Goal: Task Accomplishment & Management: Complete application form

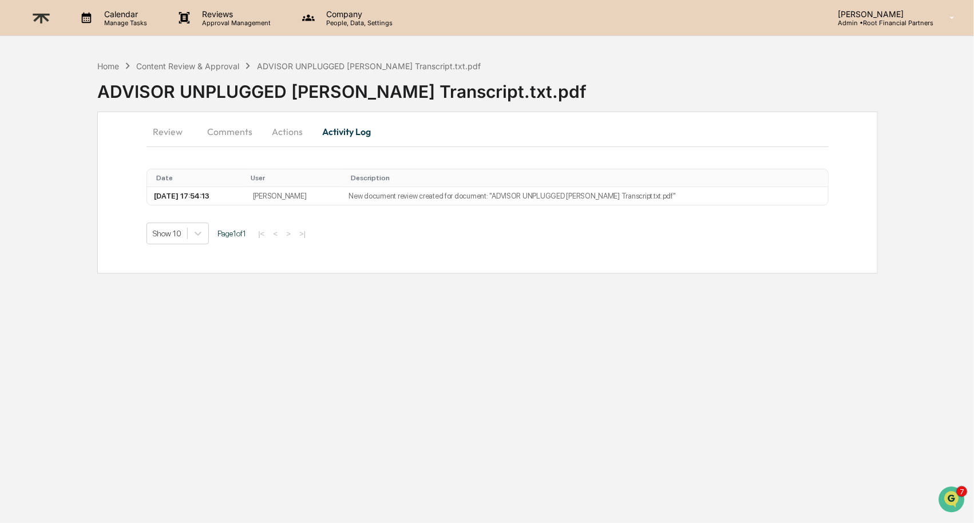
click at [37, 17] on img at bounding box center [40, 18] width 27 height 28
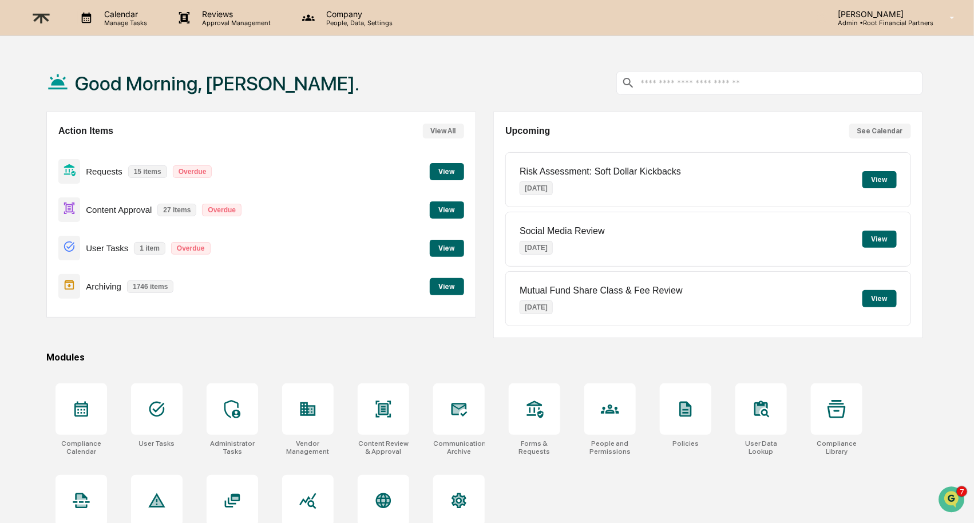
click at [447, 201] on button "View" at bounding box center [447, 209] width 34 height 17
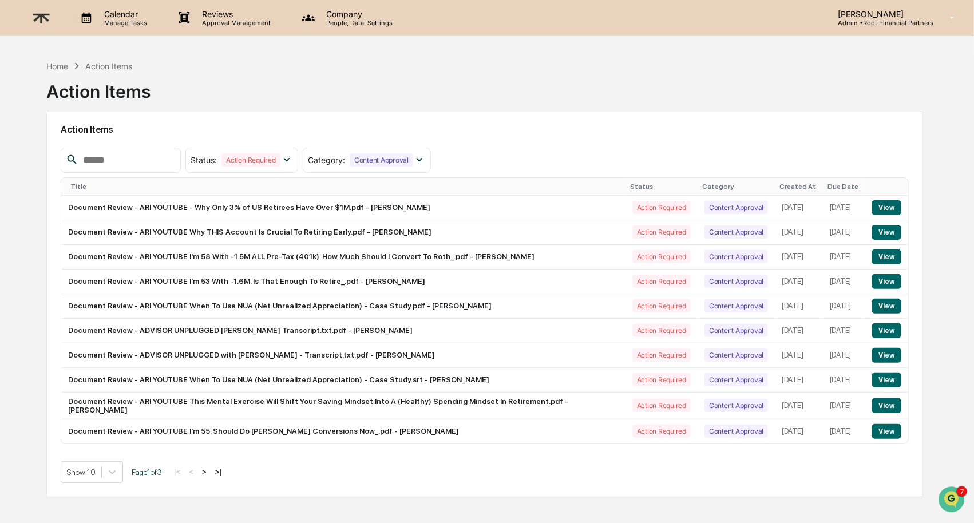
click at [157, 157] on input "text" at bounding box center [126, 160] width 97 height 15
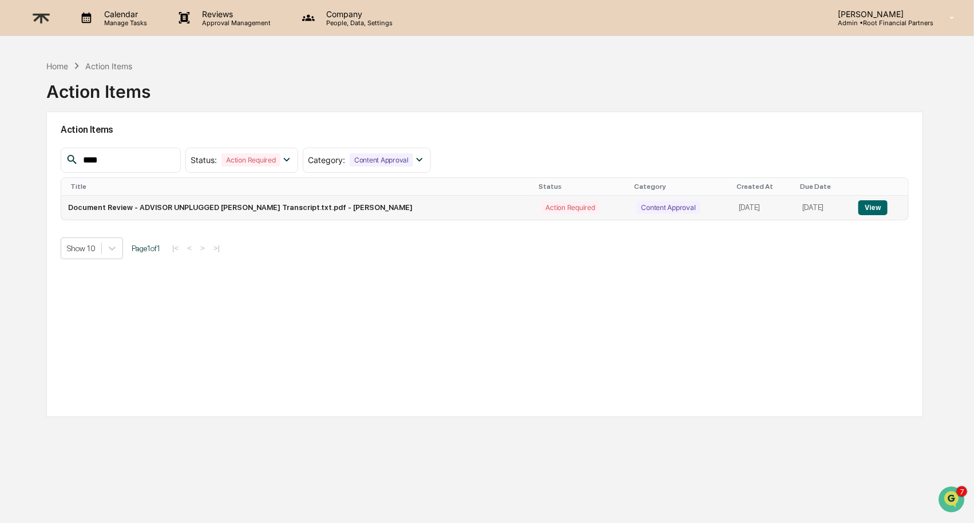
type input "****"
click at [879, 209] on button "View" at bounding box center [872, 207] width 29 height 15
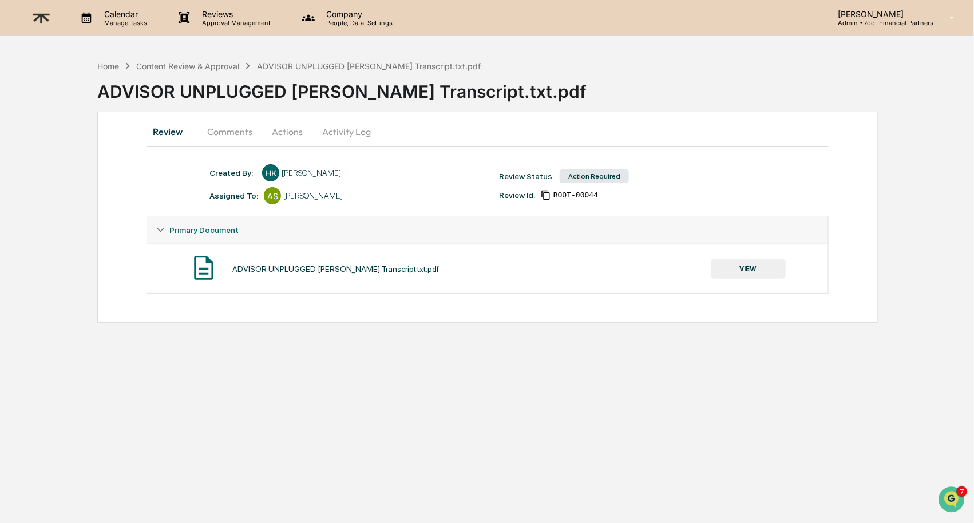
click at [234, 132] on button "Comments" at bounding box center [230, 131] width 64 height 27
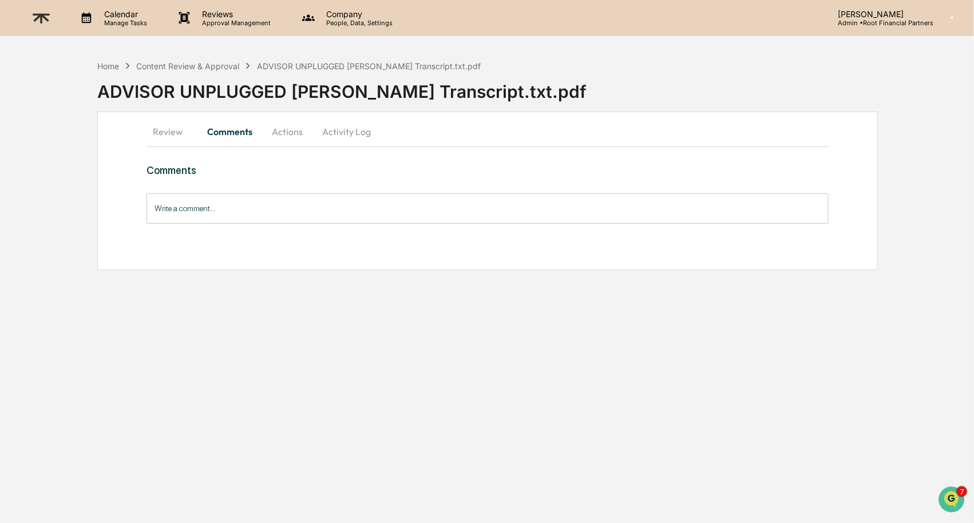
click at [207, 202] on input "Write a comment..." at bounding box center [487, 208] width 682 height 30
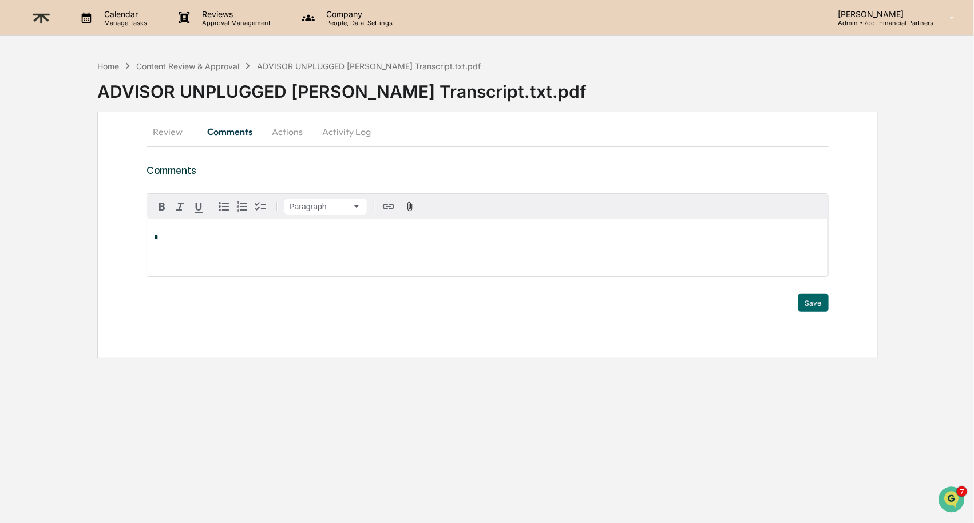
click at [186, 235] on p "*" at bounding box center [487, 237] width 667 height 8
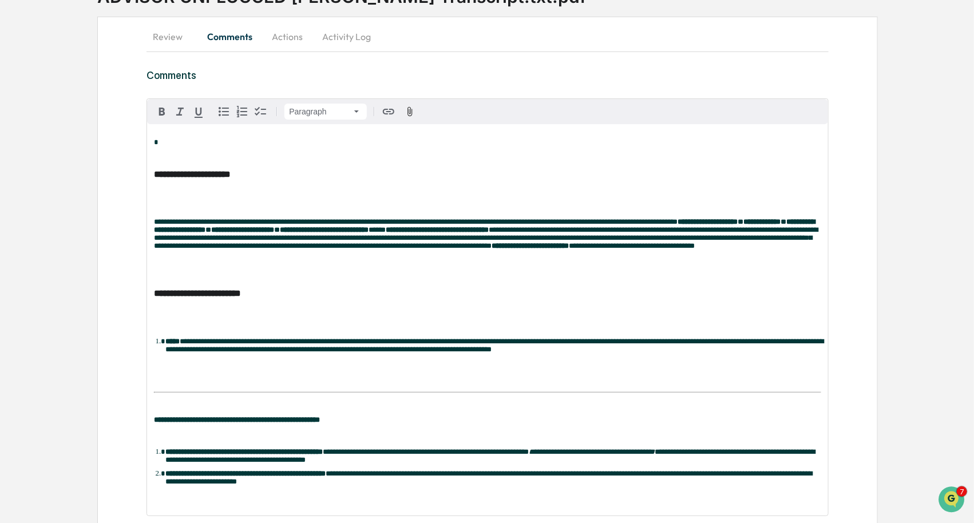
scroll to position [191, 0]
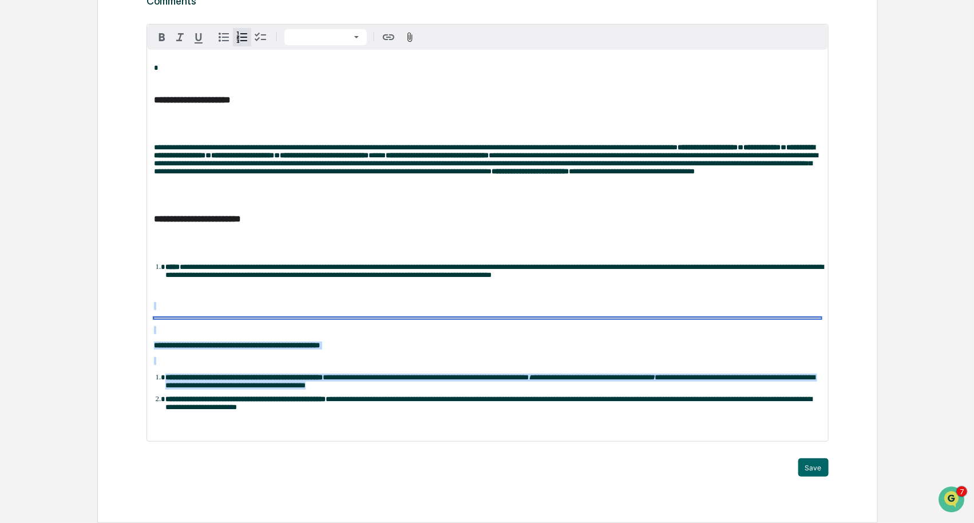
drag, startPoint x: 486, startPoint y: 383, endPoint x: 124, endPoint y: 298, distance: 372.3
click at [124, 298] on div "**********" at bounding box center [487, 232] width 781 height 581
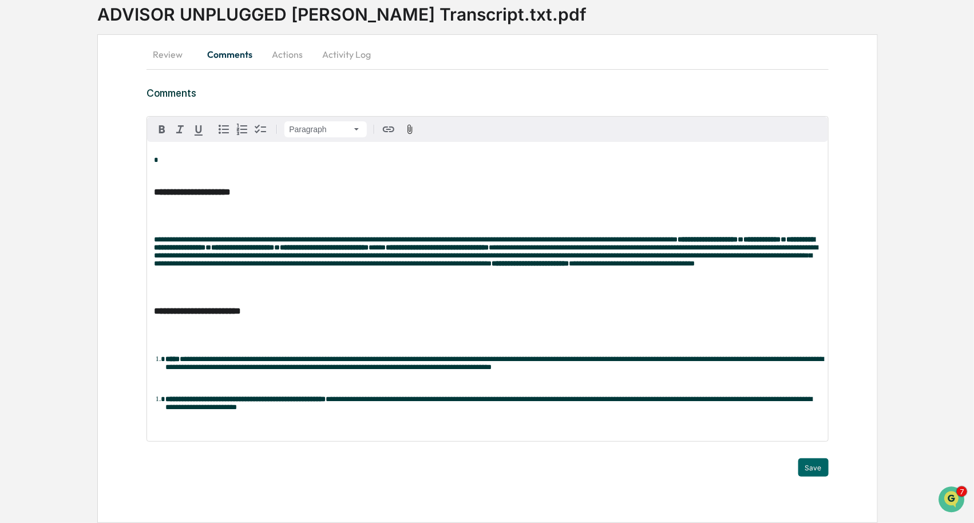
scroll to position [96, 0]
click at [253, 398] on strong "**********" at bounding box center [245, 398] width 160 height 7
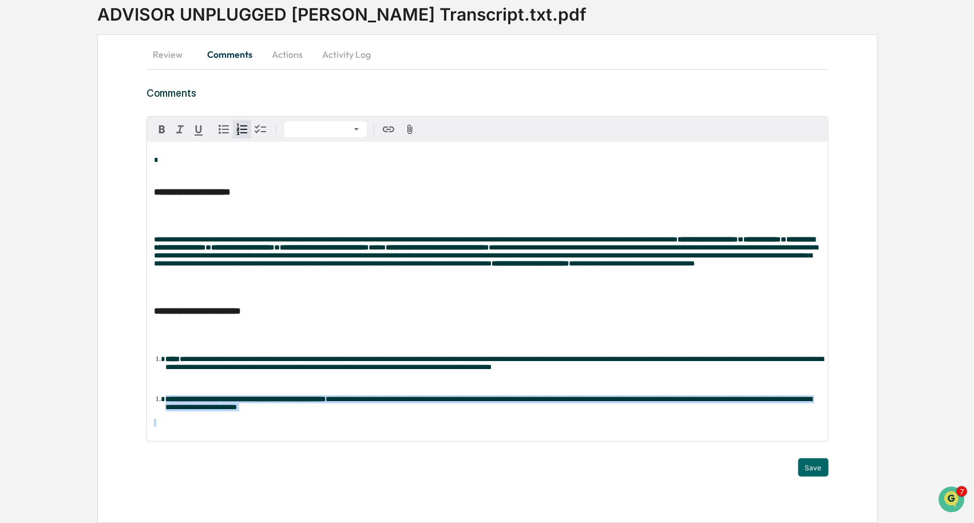
click at [253, 398] on strong "**********" at bounding box center [245, 398] width 160 height 7
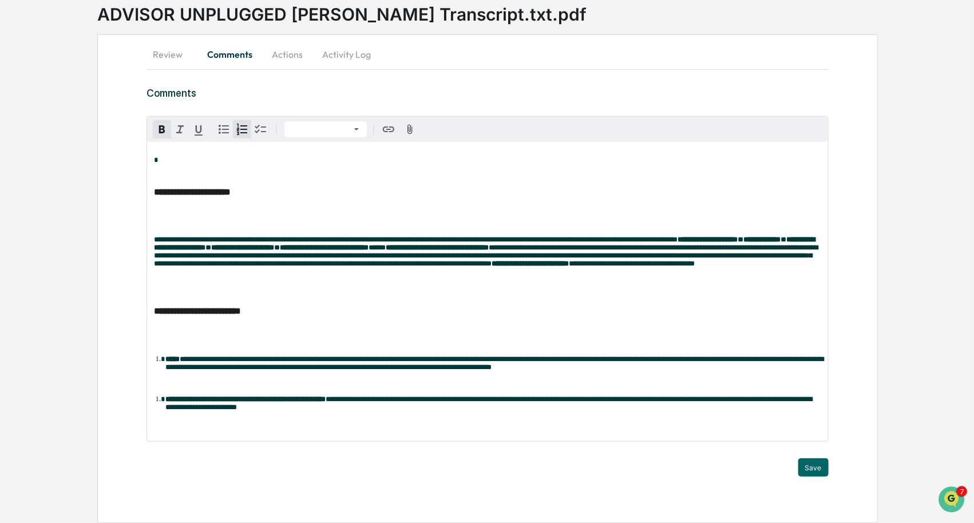
click at [165, 397] on li "**********" at bounding box center [492, 402] width 655 height 17
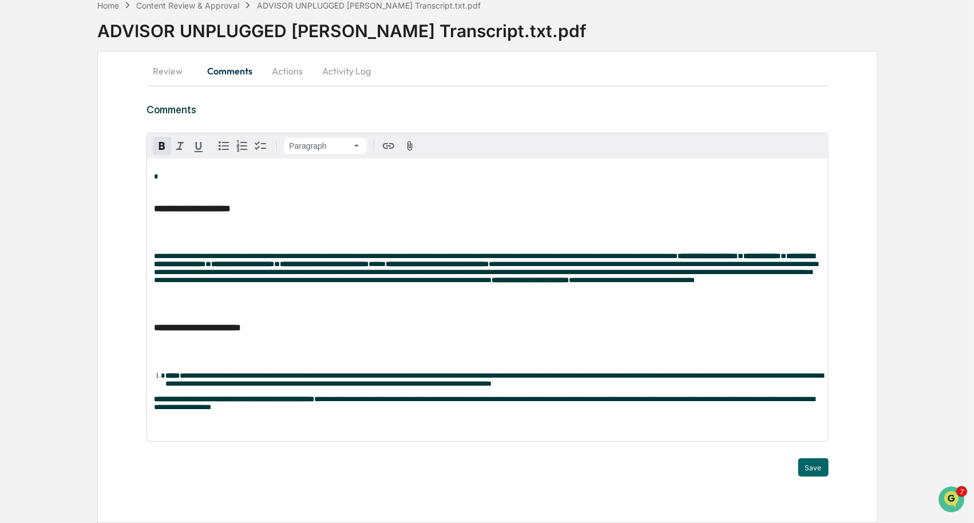
click at [237, 346] on div "**********" at bounding box center [487, 300] width 680 height 283
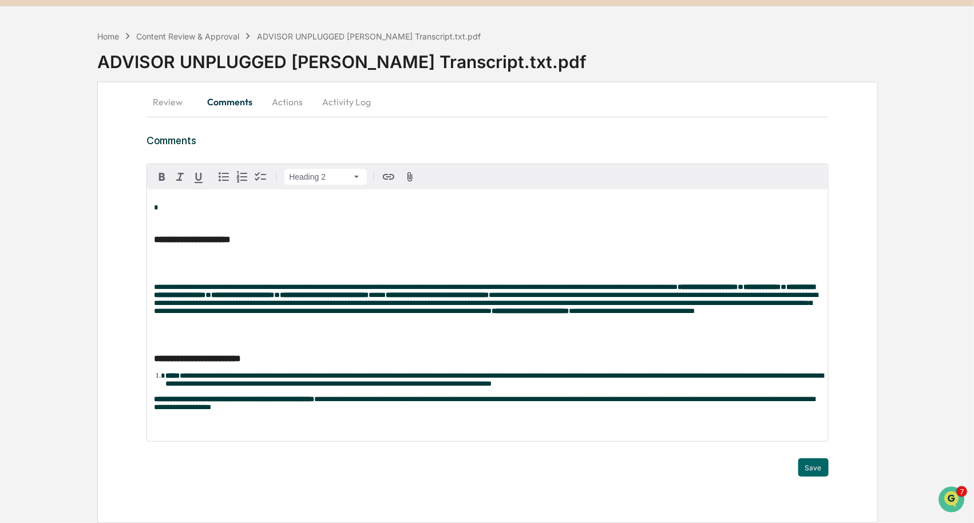
scroll to position [47, 0]
click at [209, 327] on div "**********" at bounding box center [487, 315] width 680 height 252
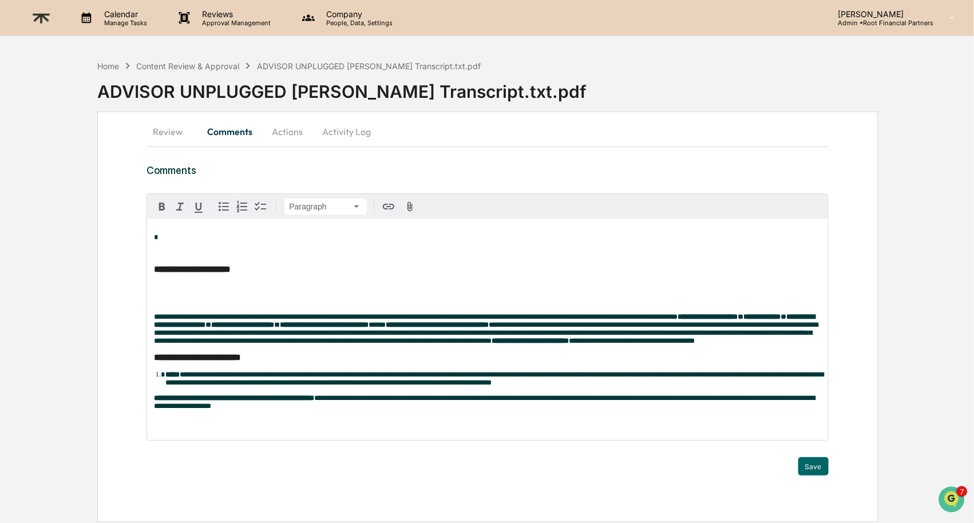
scroll to position [15, 0]
click at [181, 282] on div "**********" at bounding box center [487, 329] width 680 height 221
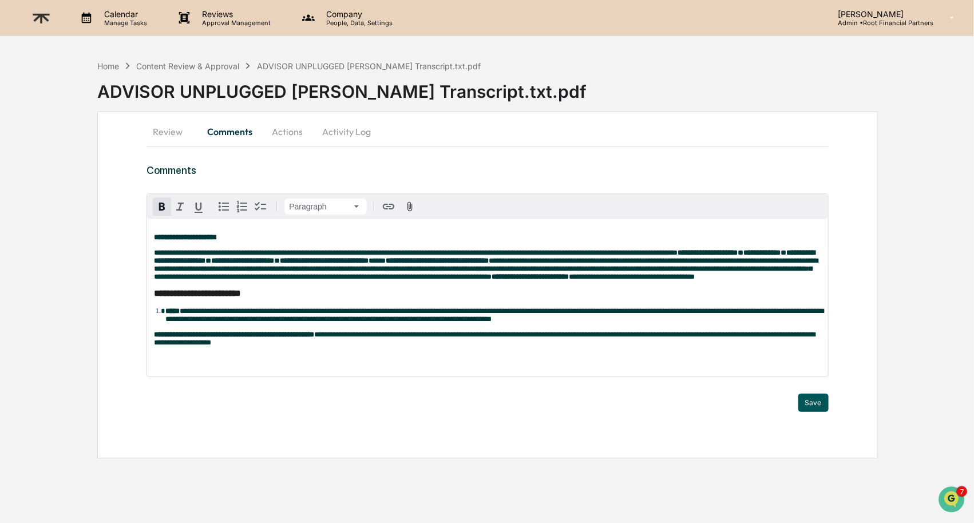
click at [814, 412] on button "Save" at bounding box center [813, 403] width 30 height 18
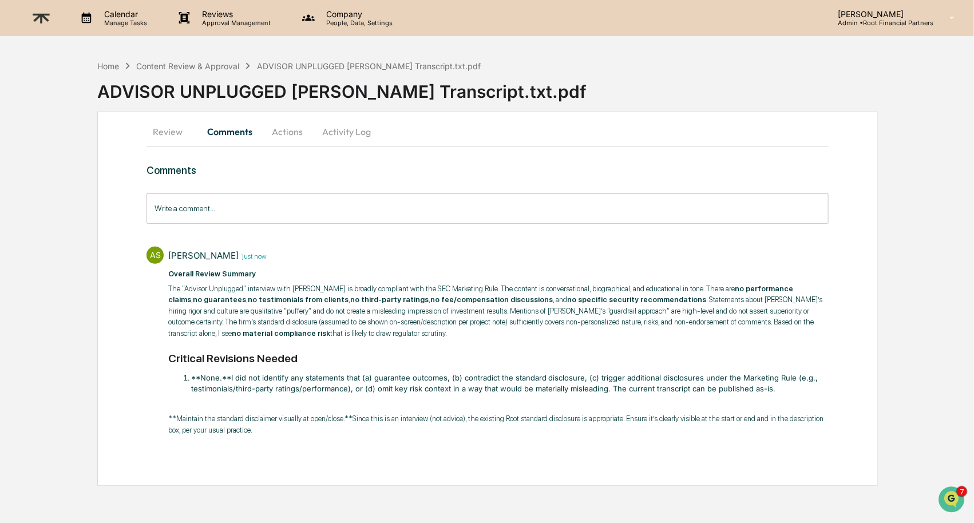
click at [286, 132] on button "Actions" at bounding box center [288, 131] width 52 height 27
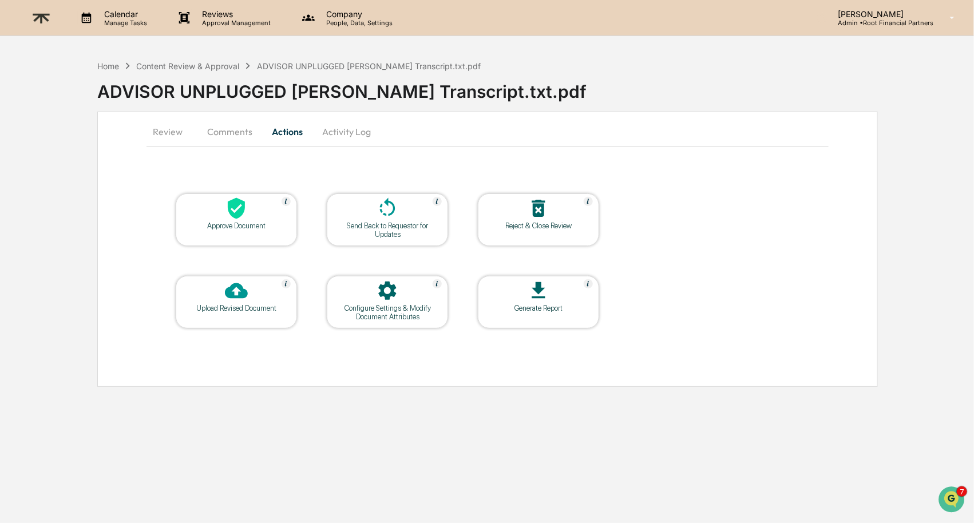
click at [235, 219] on div at bounding box center [236, 209] width 114 height 25
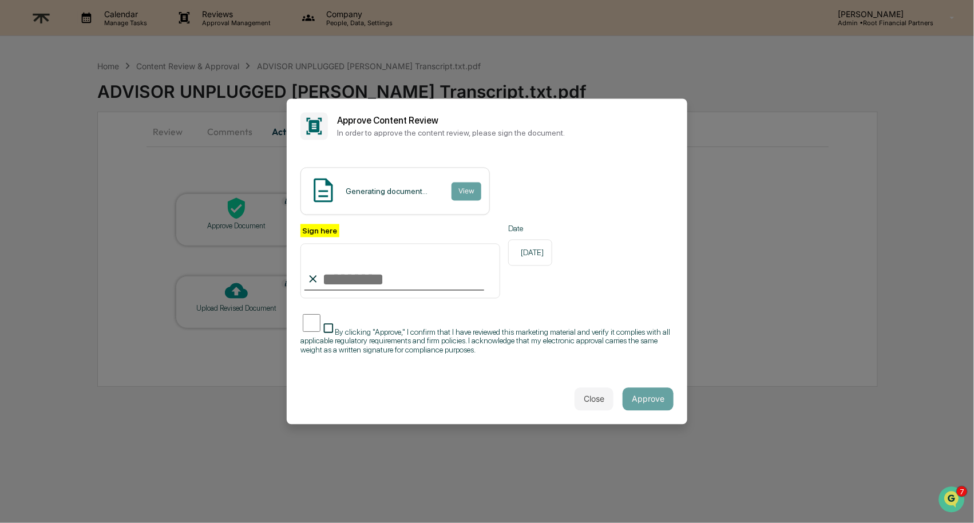
click at [428, 291] on input "Sign here" at bounding box center [400, 270] width 200 height 55
type input "**********"
click at [461, 327] on span "By clicking "Approve," I confirm that I have reviewed this marketing material a…" at bounding box center [485, 340] width 370 height 27
click at [653, 401] on button "Approve" at bounding box center [648, 398] width 51 height 23
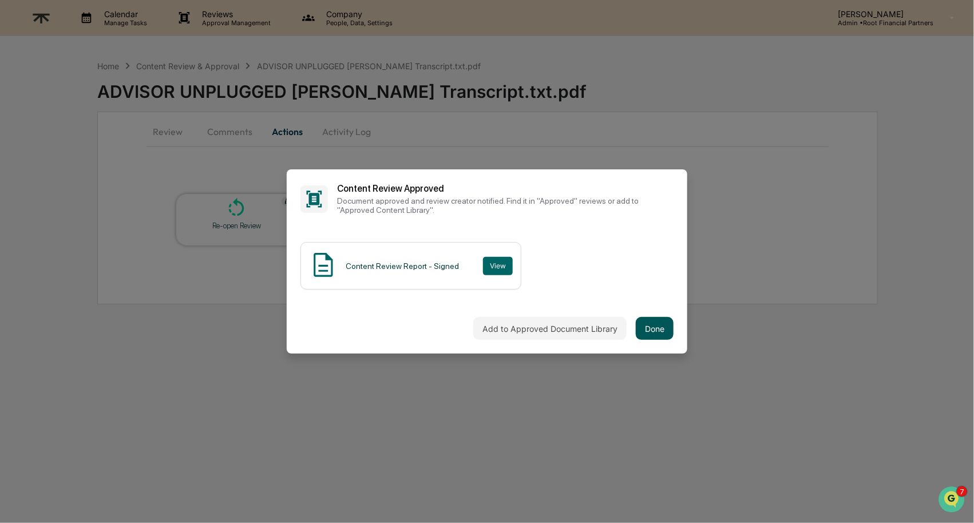
click at [640, 336] on button "Done" at bounding box center [655, 328] width 38 height 23
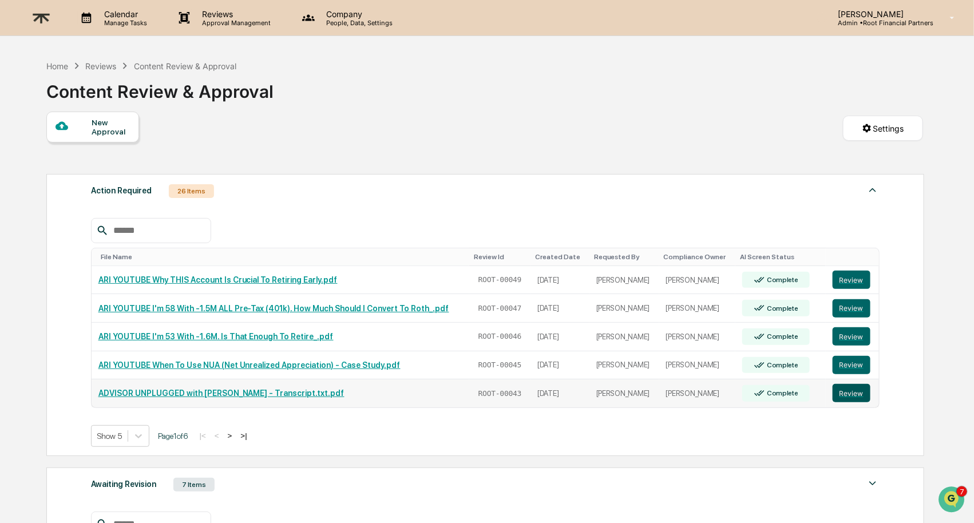
click at [854, 391] on button "Review" at bounding box center [852, 393] width 38 height 18
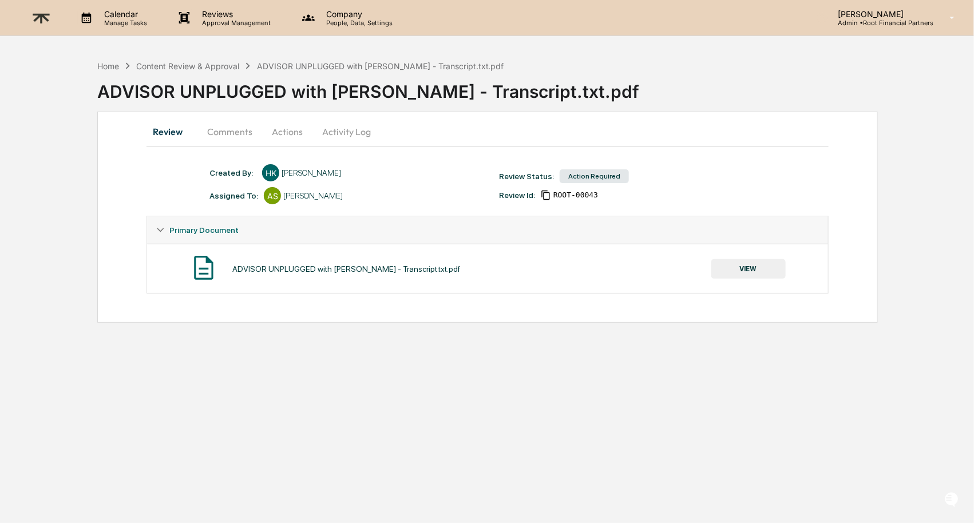
click at [747, 263] on button "VIEW" at bounding box center [748, 268] width 74 height 19
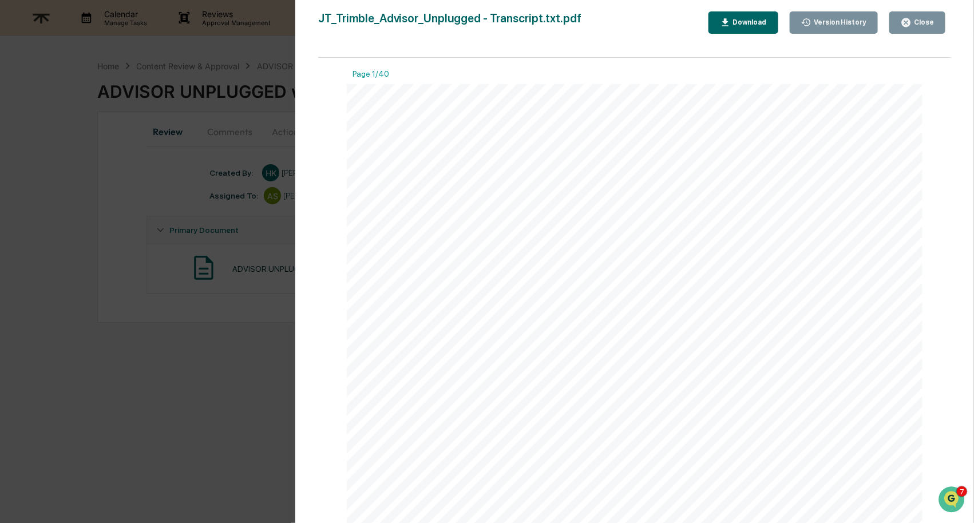
click at [745, 20] on div "Download" at bounding box center [749, 22] width 36 height 8
click at [918, 13] on button "Close" at bounding box center [917, 22] width 56 height 22
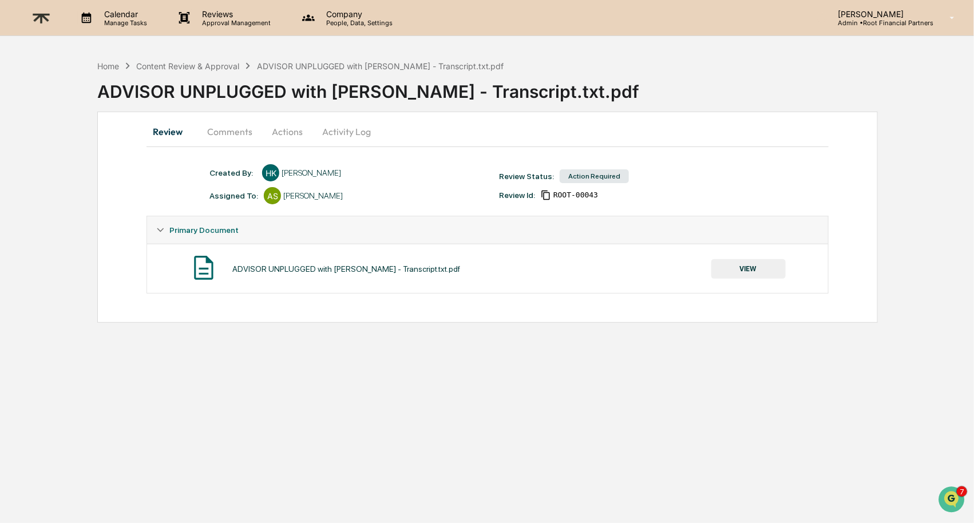
click at [213, 133] on button "Comments" at bounding box center [230, 131] width 64 height 27
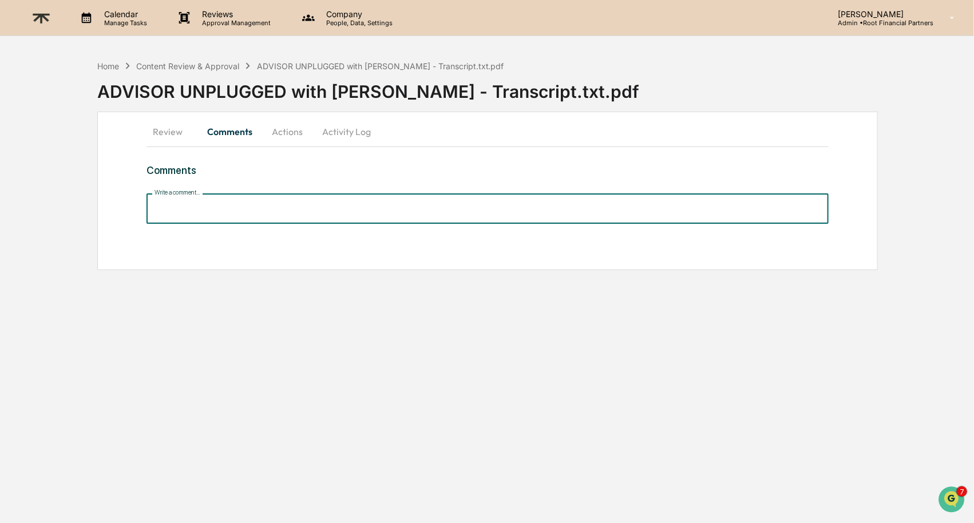
click at [215, 207] on input "Write a comment..." at bounding box center [487, 208] width 682 height 30
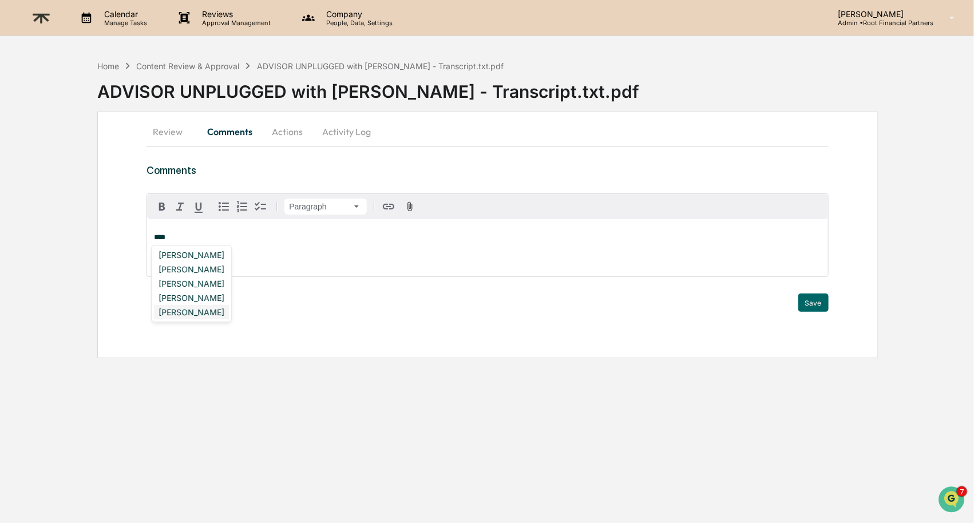
click at [200, 311] on div "[PERSON_NAME]" at bounding box center [191, 312] width 75 height 14
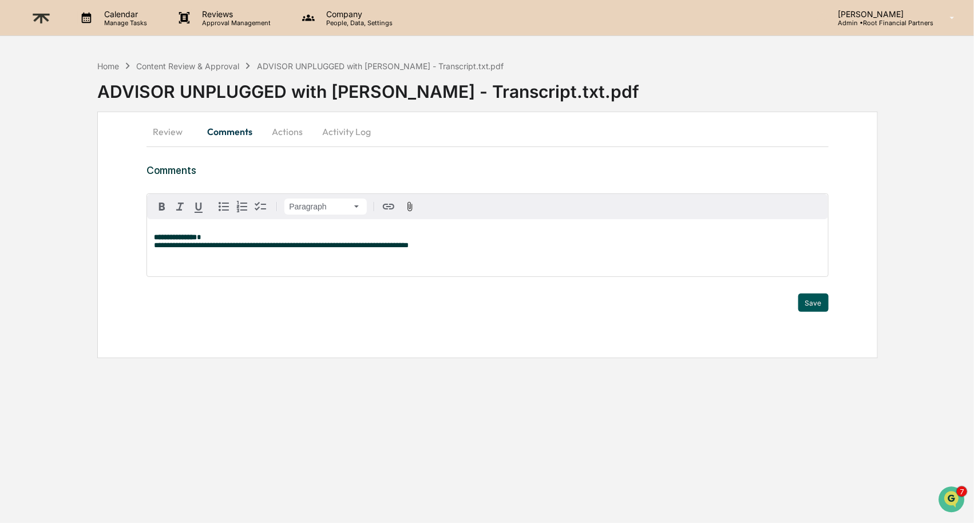
click at [820, 301] on button "Save" at bounding box center [813, 303] width 30 height 18
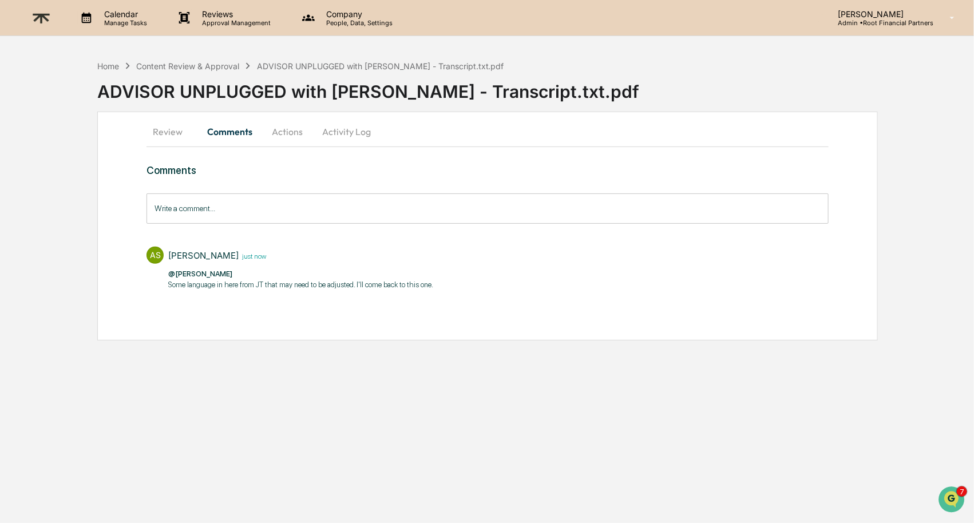
click at [205, 60] on div "Home Content Review & Approval ADVISOR UNPLUGGED with JT Trimble - Transcript.t…" at bounding box center [300, 66] width 407 height 13
click at [183, 62] on div "Content Review & Approval" at bounding box center [187, 66] width 103 height 10
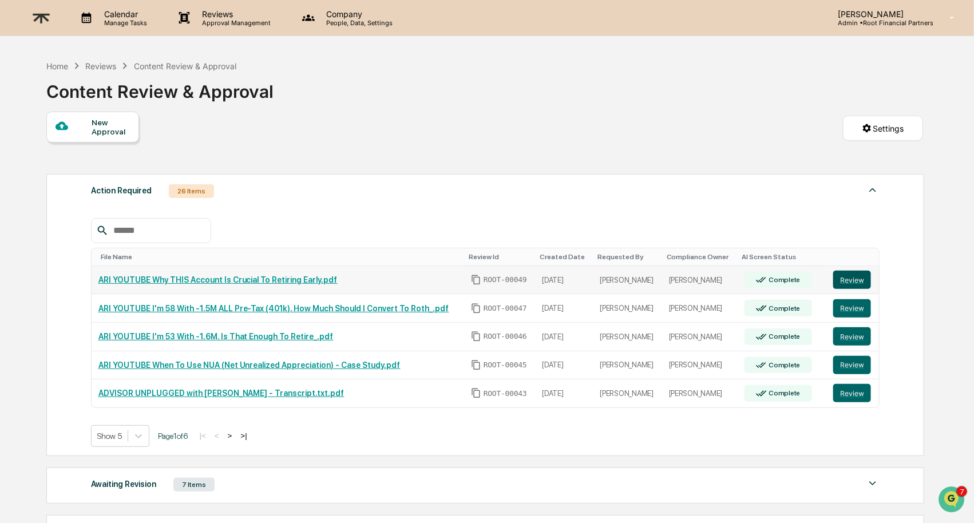
click at [859, 275] on button "Review" at bounding box center [852, 280] width 38 height 18
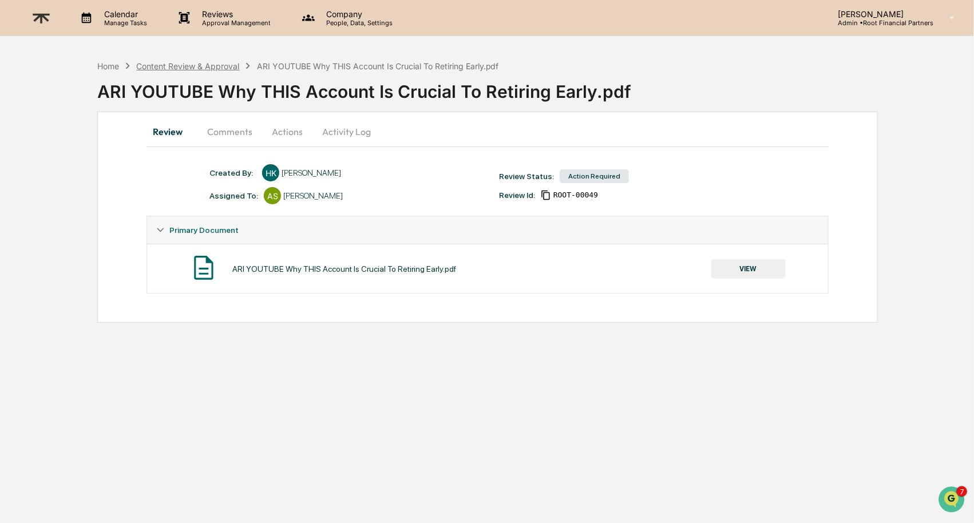
click at [216, 62] on div "Content Review & Approval" at bounding box center [187, 66] width 103 height 10
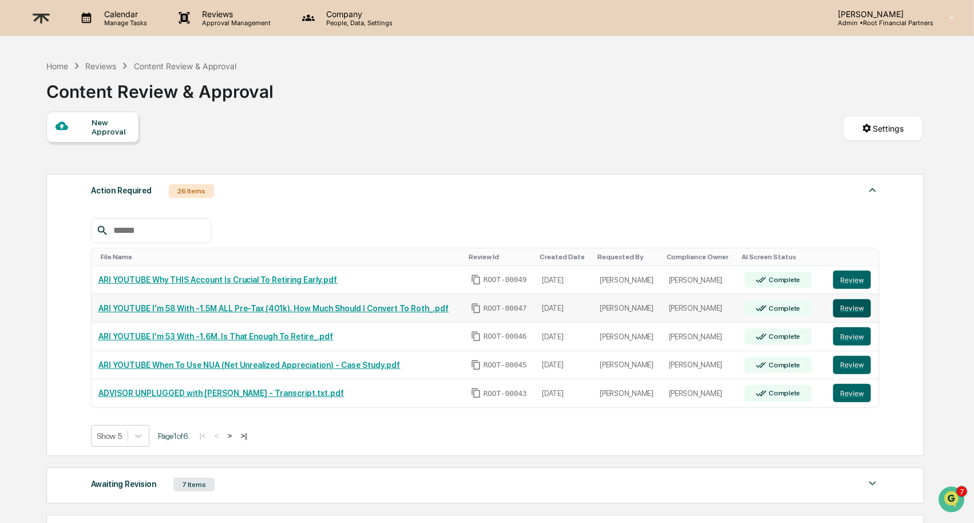
click at [860, 308] on button "Review" at bounding box center [852, 308] width 38 height 18
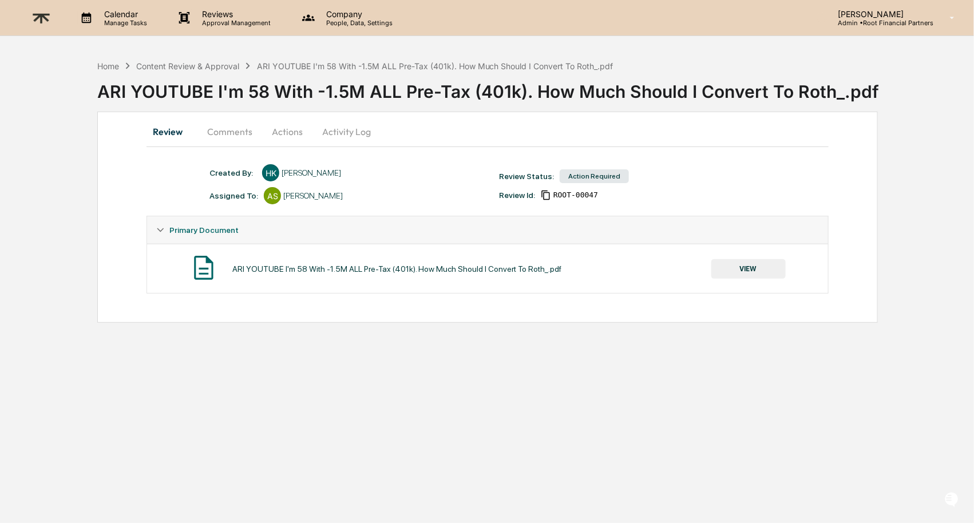
click at [750, 267] on button "VIEW" at bounding box center [748, 268] width 74 height 19
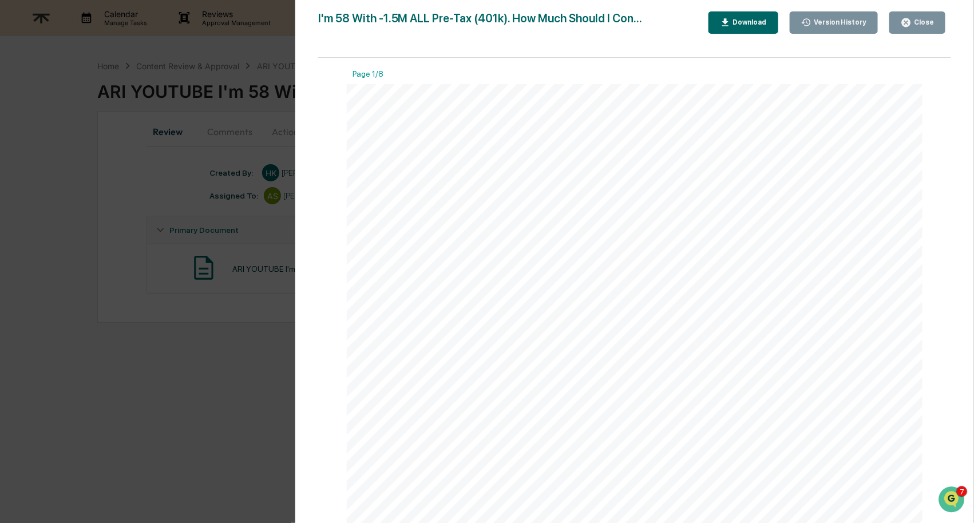
click at [736, 21] on div "Download" at bounding box center [749, 22] width 36 height 8
click at [909, 215] on div "This video is just for you if all or most of your money is in a pre-tax account…" at bounding box center [635, 457] width 576 height 746
click at [922, 16] on button "Close" at bounding box center [917, 22] width 56 height 22
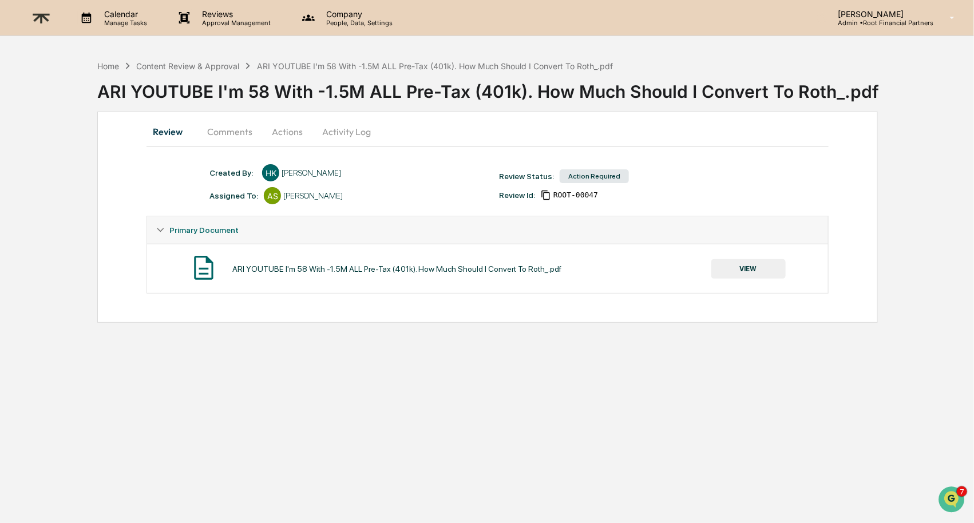
click at [742, 267] on button "VIEW" at bounding box center [748, 268] width 74 height 19
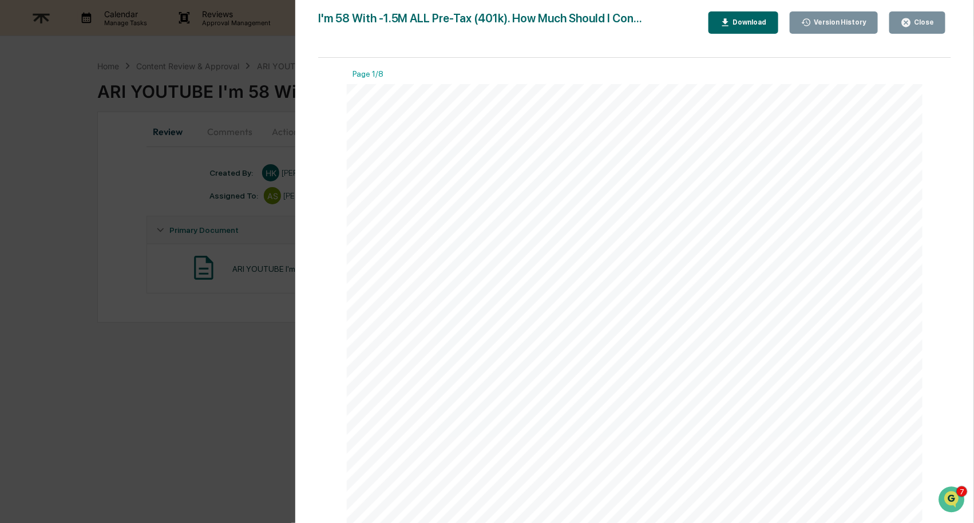
click at [753, 13] on button "Download" at bounding box center [743, 22] width 70 height 22
click at [923, 10] on div "Version History 09/18/2025, 07:58 PM Hannah Kaufman I'm 58 With -1.5M ALL Pre-T…" at bounding box center [634, 273] width 679 height 546
click at [921, 22] on div "Close" at bounding box center [923, 22] width 22 height 8
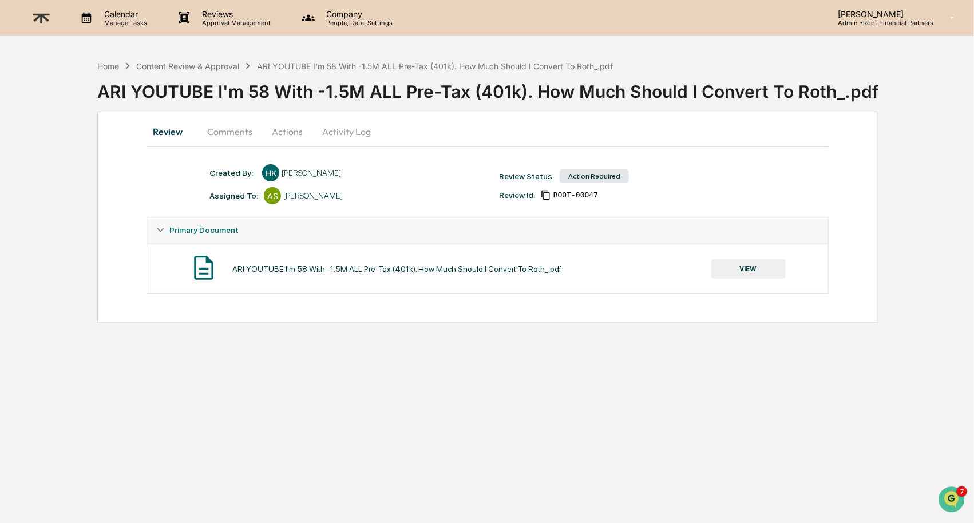
click at [743, 268] on button "VIEW" at bounding box center [748, 268] width 74 height 19
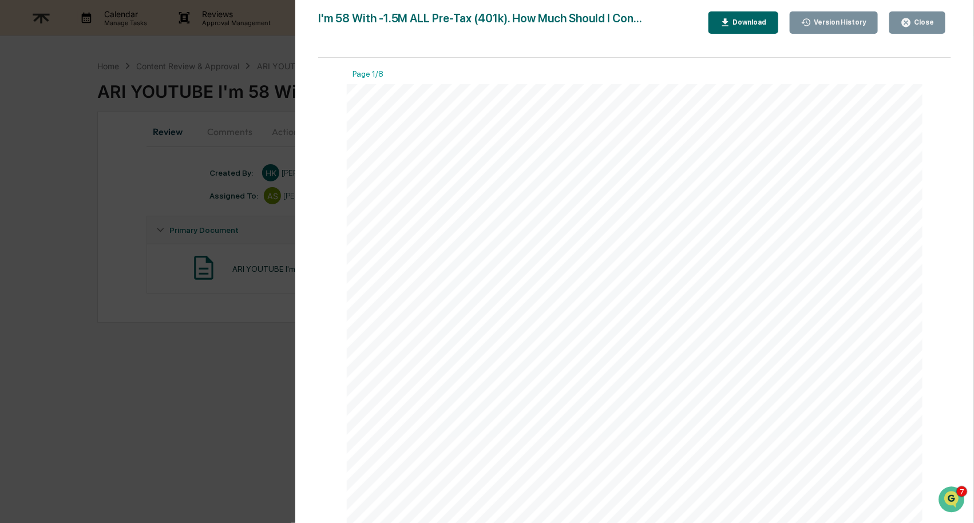
click at [920, 31] on button "Close" at bounding box center [917, 22] width 56 height 22
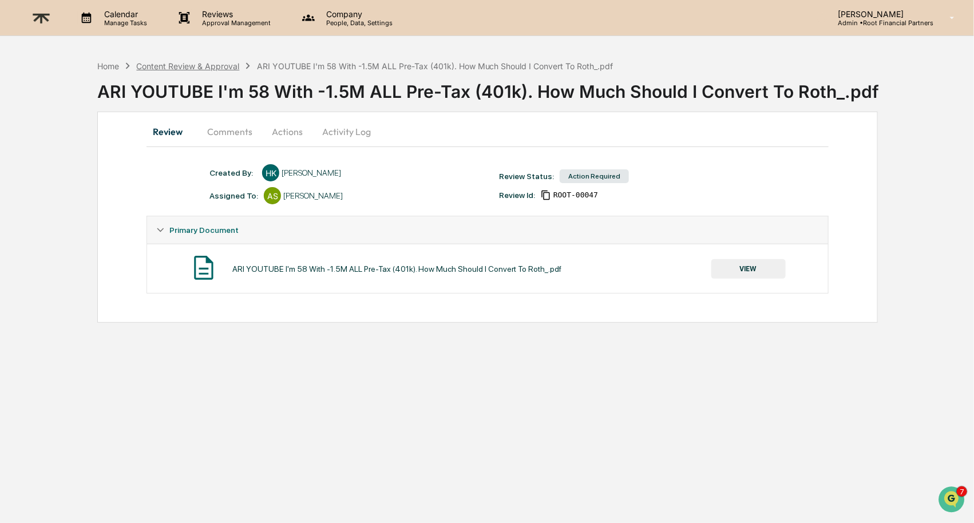
click at [203, 64] on div "Content Review & Approval" at bounding box center [187, 66] width 103 height 10
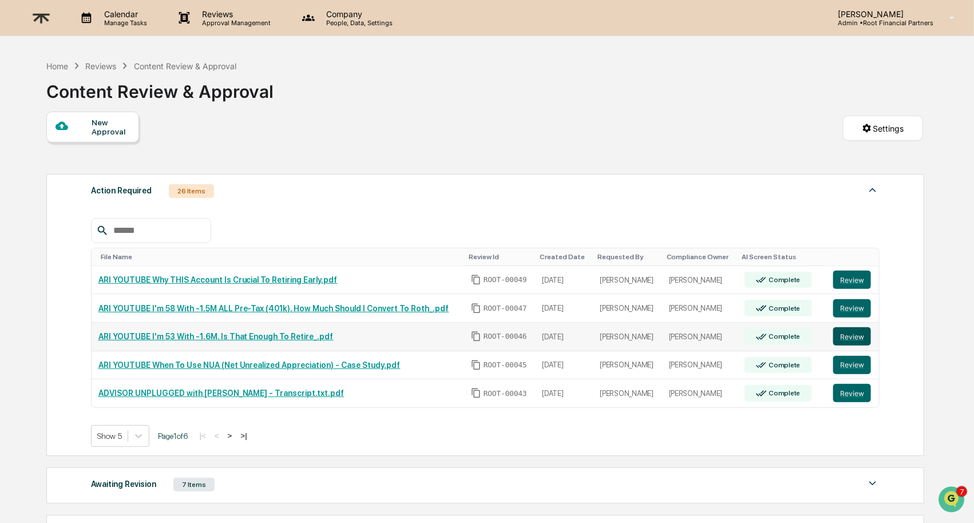
click at [858, 338] on button "Review" at bounding box center [852, 336] width 38 height 18
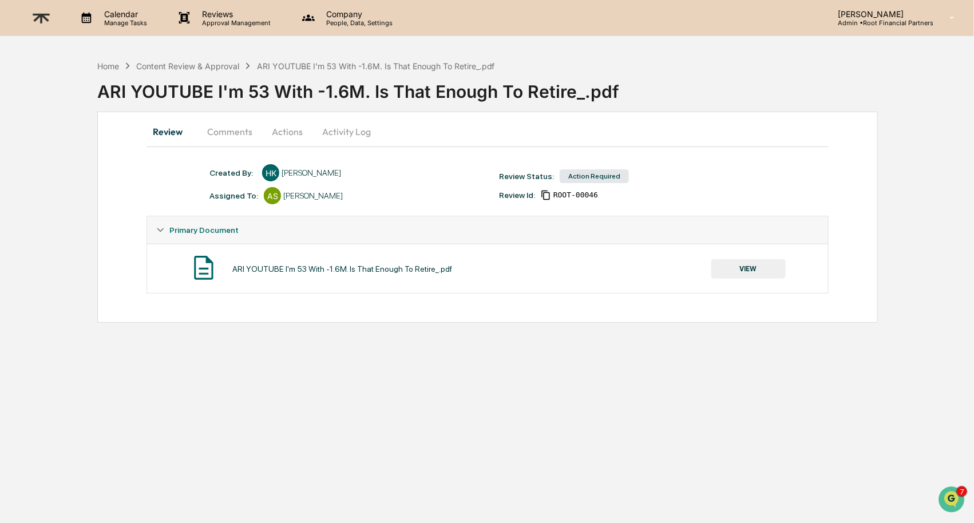
click at [742, 274] on button "VIEW" at bounding box center [748, 268] width 74 height 19
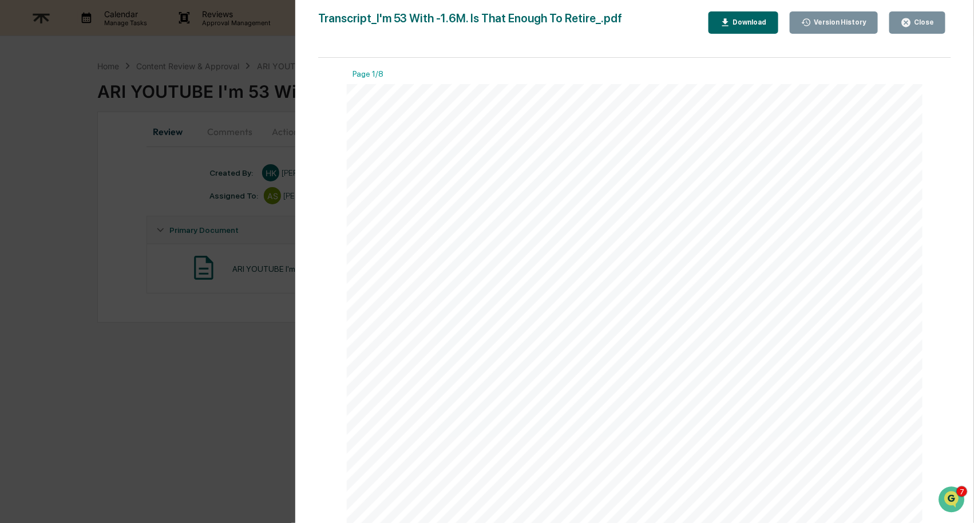
click at [742, 22] on div "Download" at bounding box center [749, 22] width 36 height 8
click at [917, 20] on div "Close" at bounding box center [923, 22] width 22 height 8
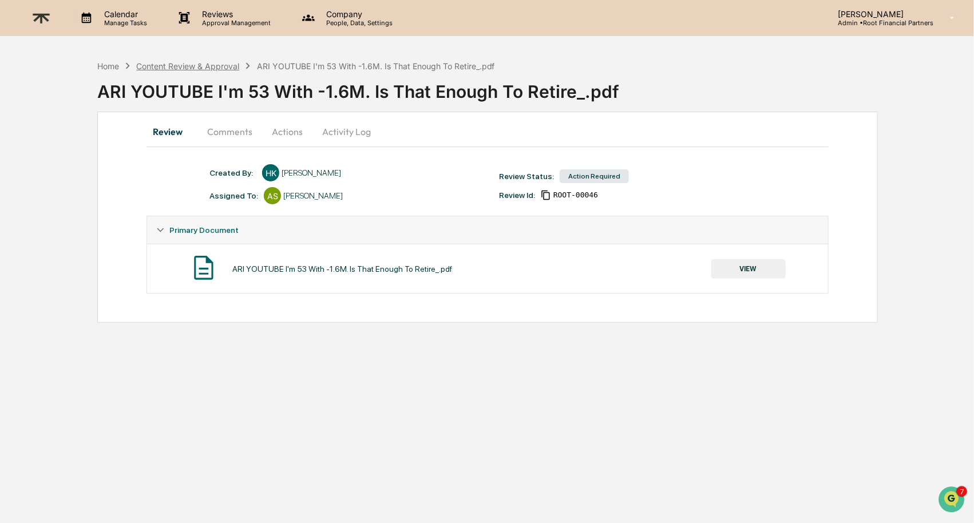
click at [196, 66] on div "Content Review & Approval" at bounding box center [187, 66] width 103 height 10
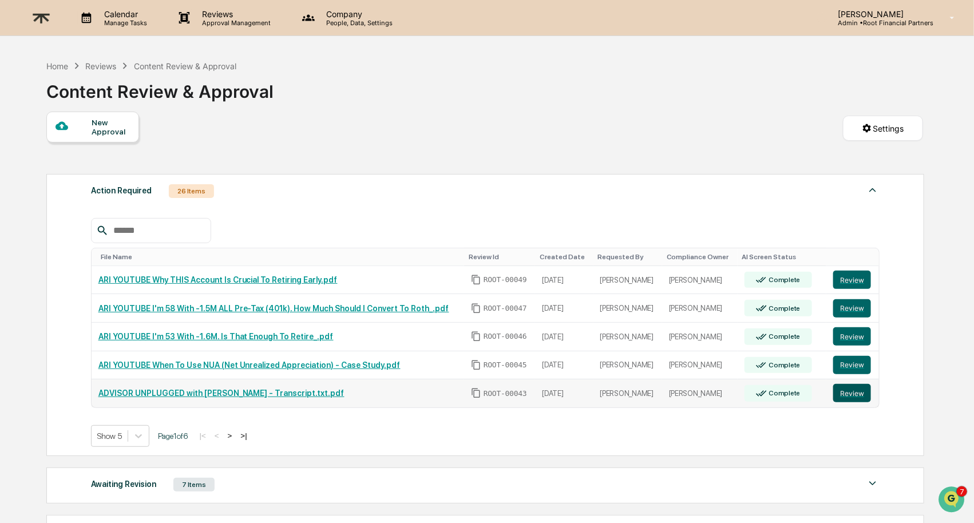
click at [863, 393] on button "Review" at bounding box center [852, 393] width 38 height 18
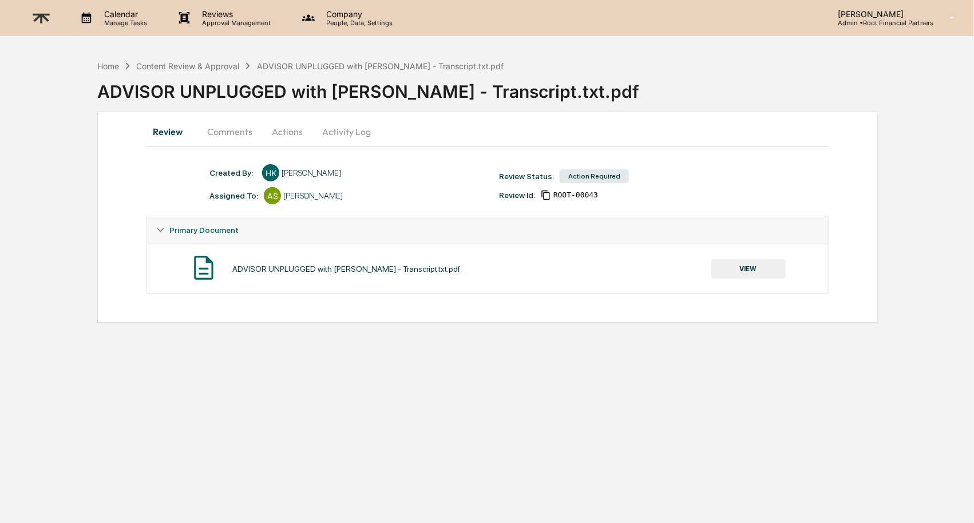
click at [287, 128] on button "Actions" at bounding box center [288, 131] width 52 height 27
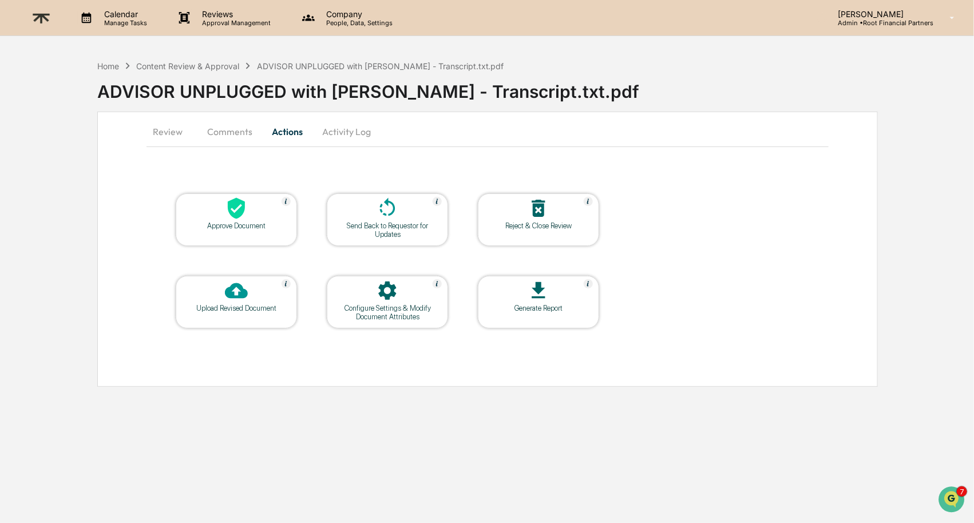
click at [242, 206] on icon at bounding box center [236, 208] width 17 height 21
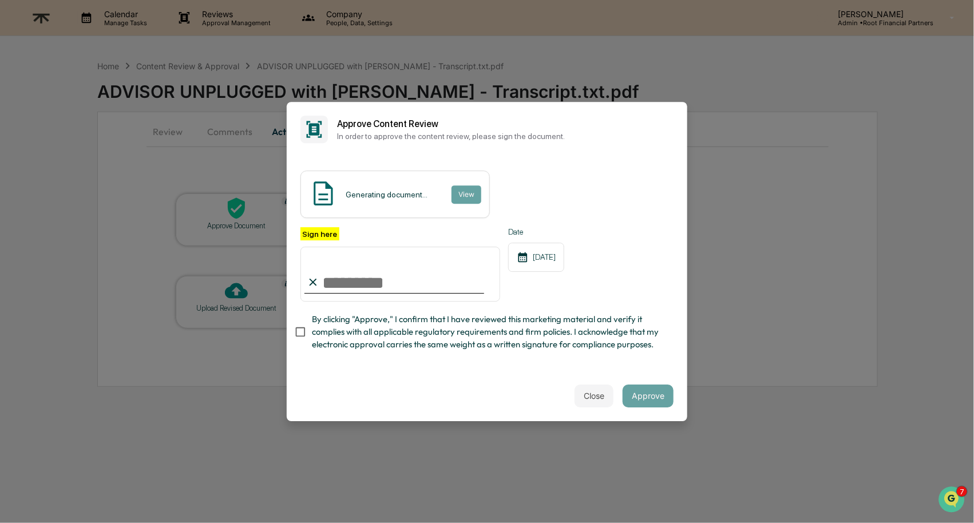
click at [0, 522] on com-1password-button at bounding box center [0, 523] width 0 height 0
type input "**********"
click at [461, 334] on span "By clicking "Approve," I confirm that I have reviewed this marketing material a…" at bounding box center [488, 332] width 352 height 38
click at [636, 389] on button "Approve" at bounding box center [648, 396] width 51 height 23
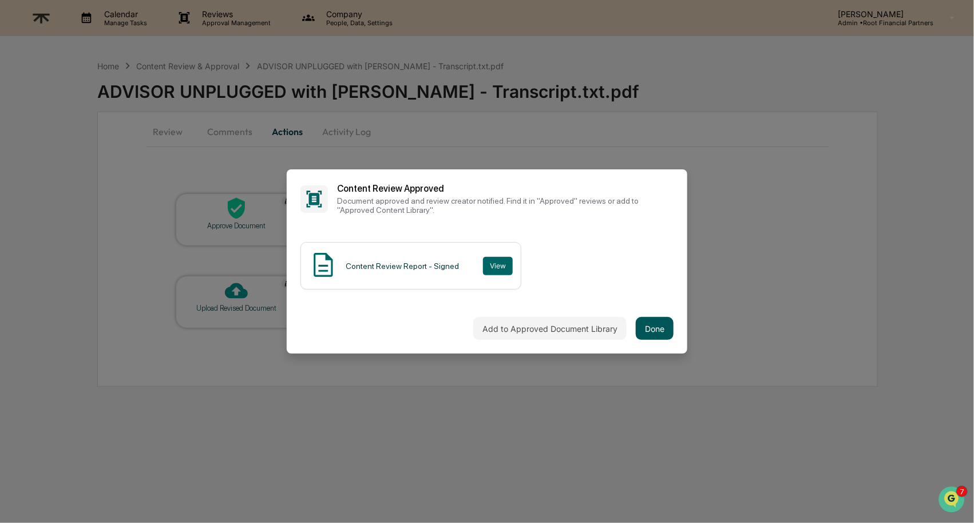
click at [656, 326] on button "Done" at bounding box center [655, 328] width 38 height 23
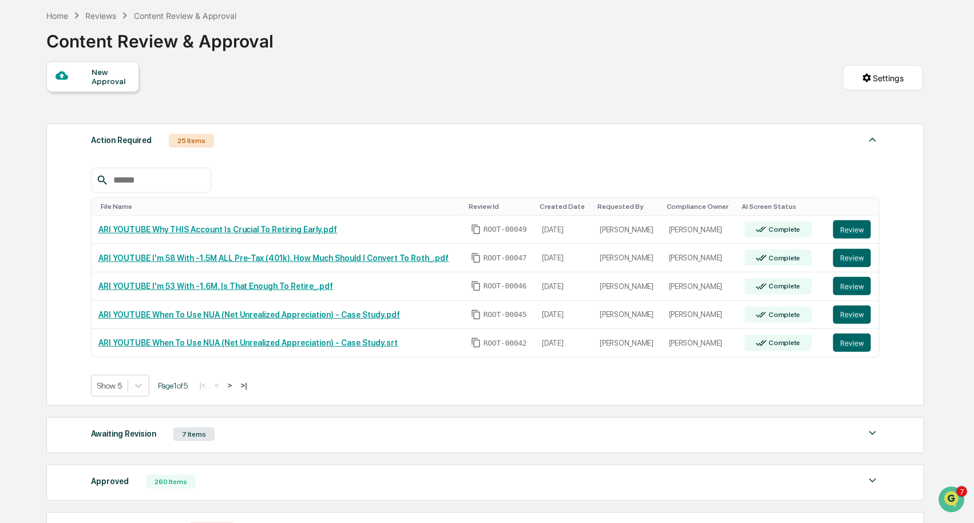
scroll to position [53, 0]
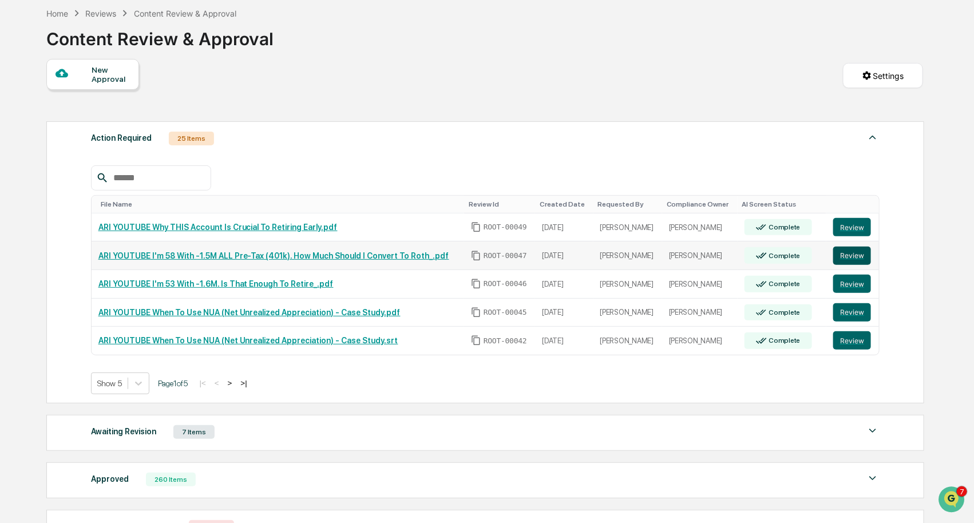
click at [854, 253] on button "Review" at bounding box center [852, 256] width 38 height 18
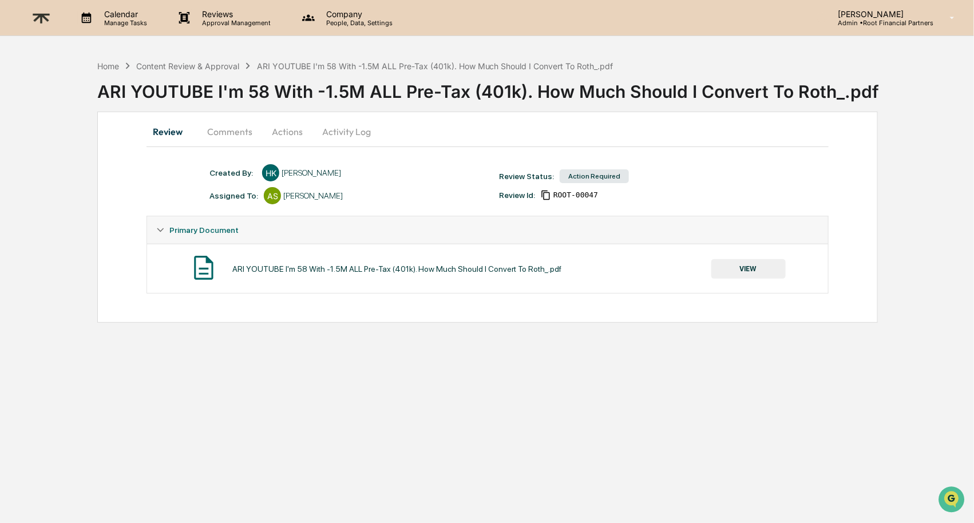
click at [758, 266] on button "VIEW" at bounding box center [748, 268] width 74 height 19
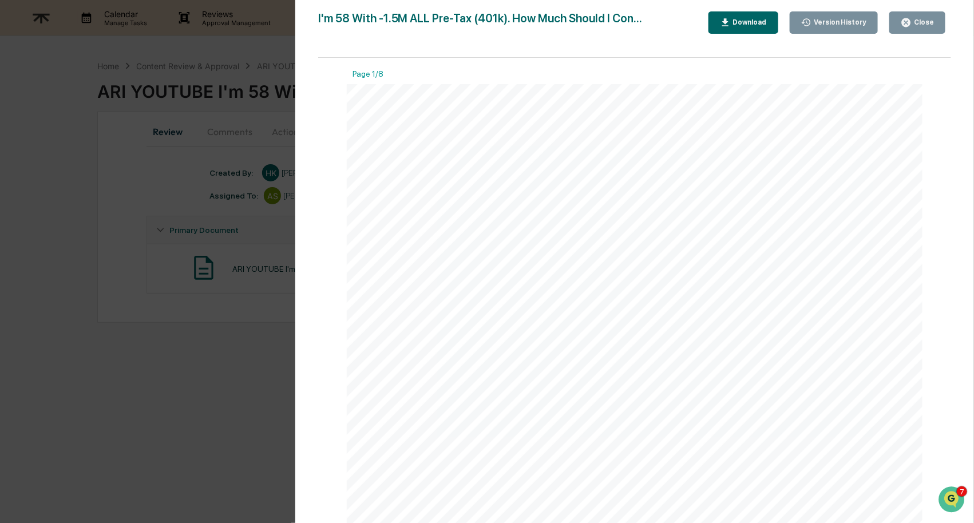
click at [741, 19] on div "Download" at bounding box center [749, 22] width 36 height 8
click at [929, 16] on button "Close" at bounding box center [917, 22] width 56 height 22
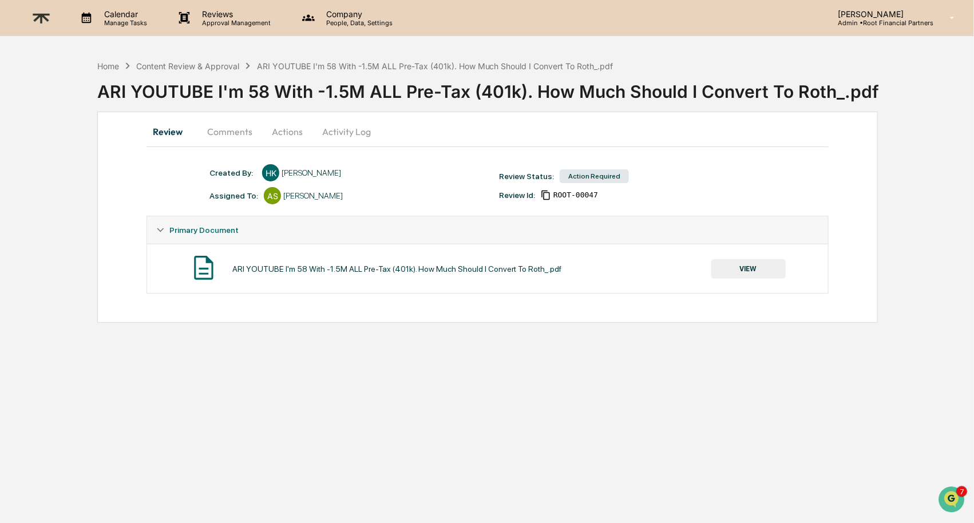
click at [240, 128] on button "Comments" at bounding box center [230, 131] width 64 height 27
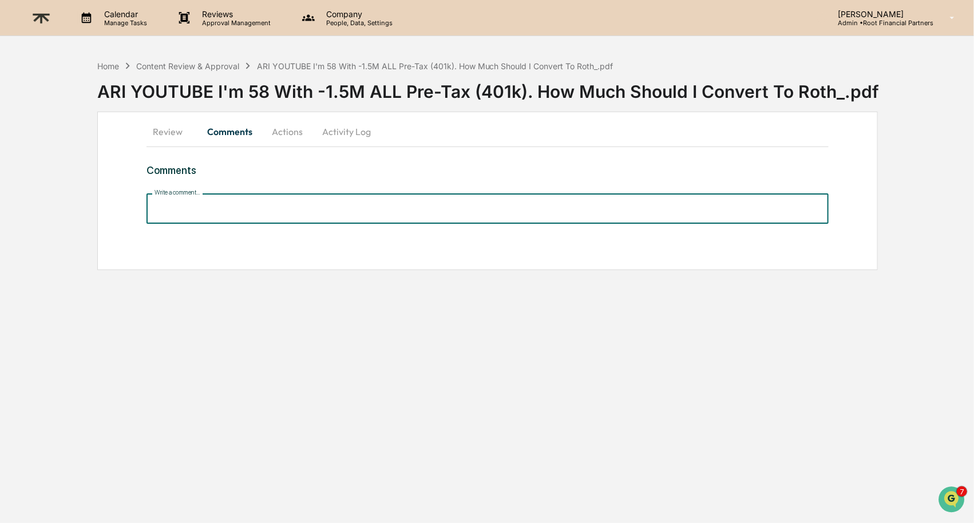
click at [248, 207] on input "Write a comment..." at bounding box center [487, 208] width 682 height 30
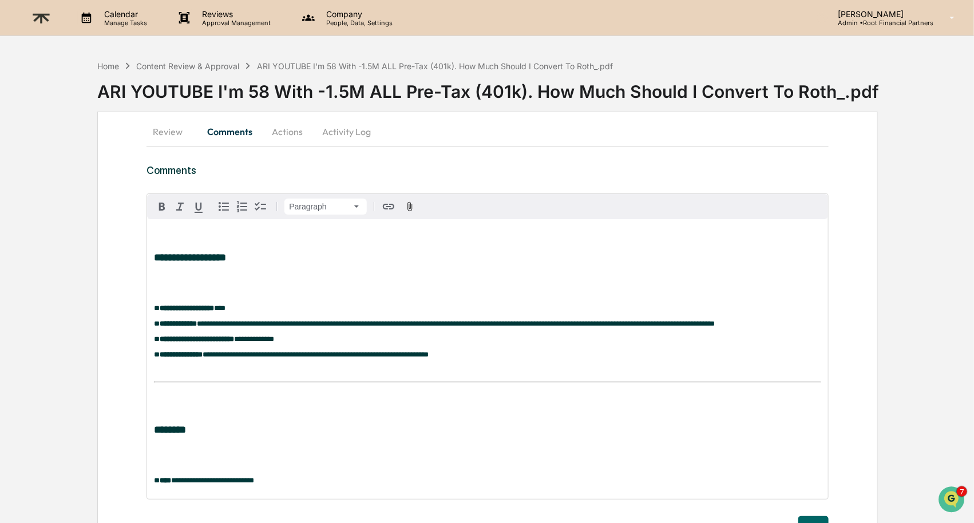
scroll to position [65, 0]
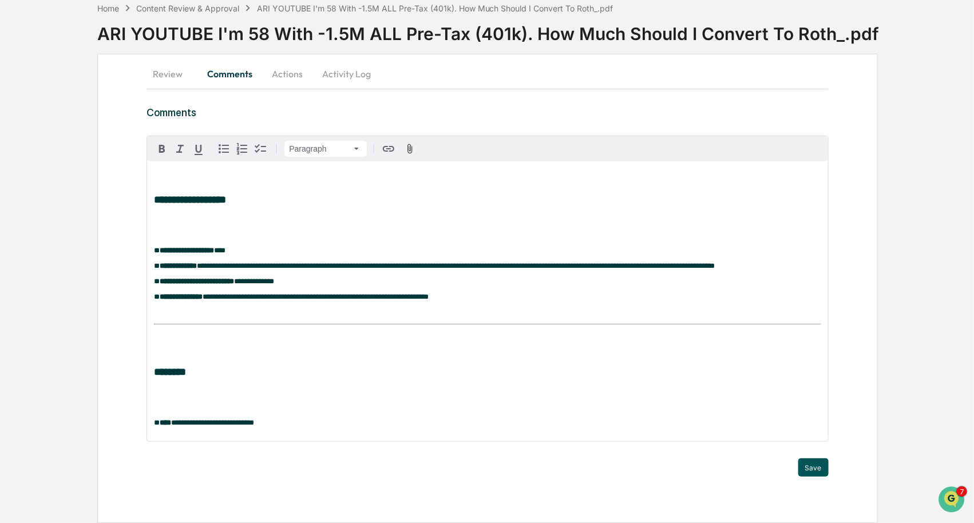
click at [810, 465] on button "Save" at bounding box center [813, 467] width 30 height 18
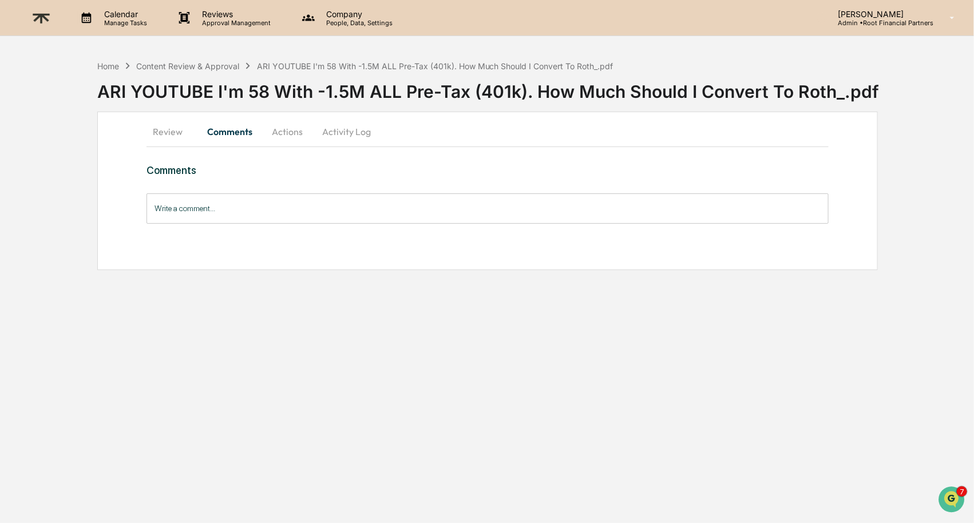
scroll to position [0, 0]
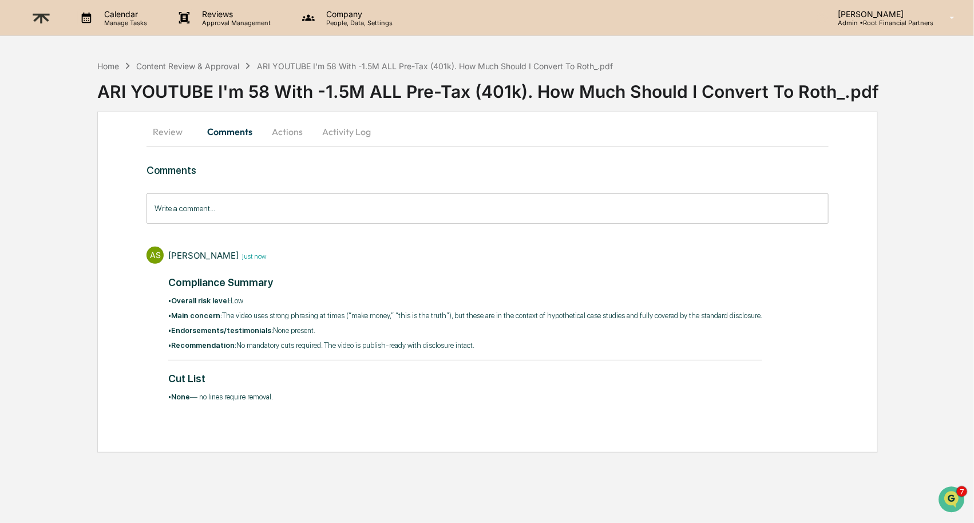
click at [290, 130] on button "Actions" at bounding box center [288, 131] width 52 height 27
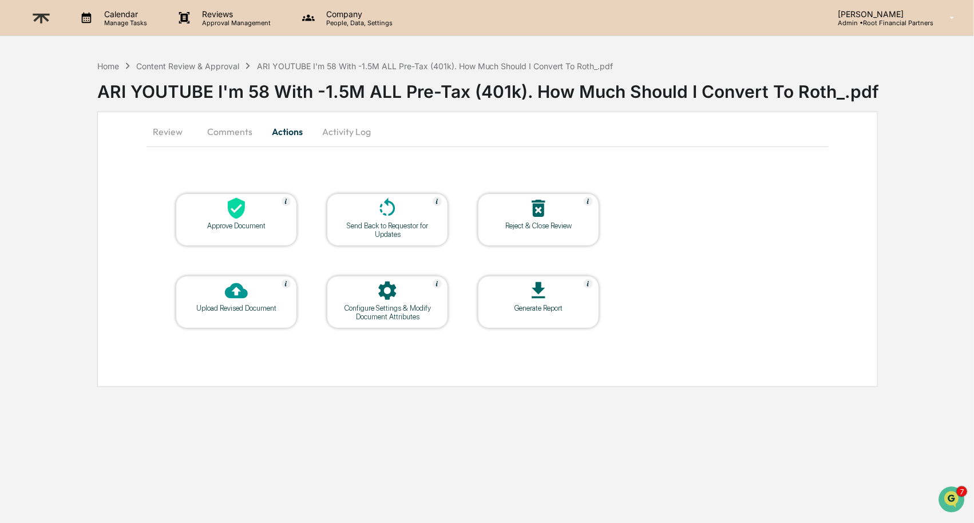
click at [233, 226] on div "Approve Document" at bounding box center [236, 225] width 103 height 9
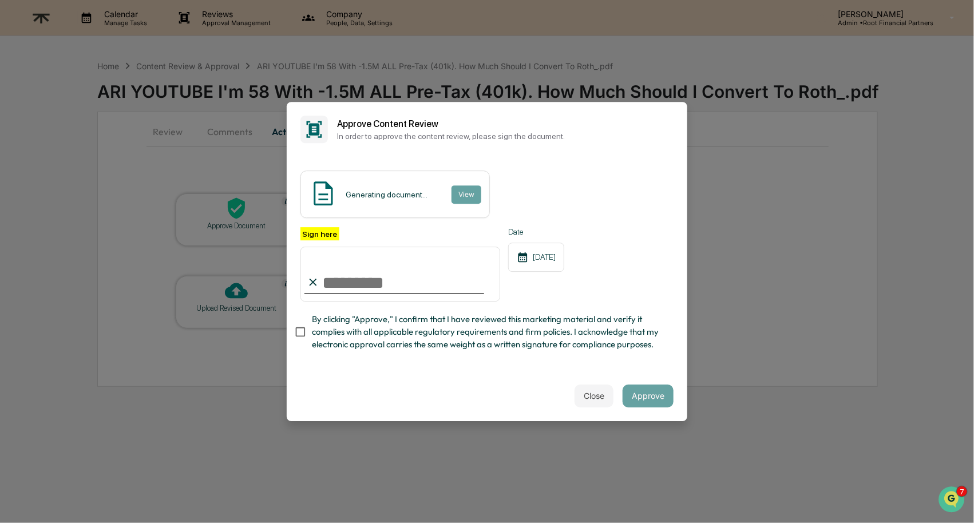
type input "**********"
click at [464, 328] on span "By clicking "Approve," I confirm that I have reviewed this marketing material a…" at bounding box center [488, 332] width 352 height 38
click at [657, 402] on button "Approve" at bounding box center [648, 396] width 51 height 23
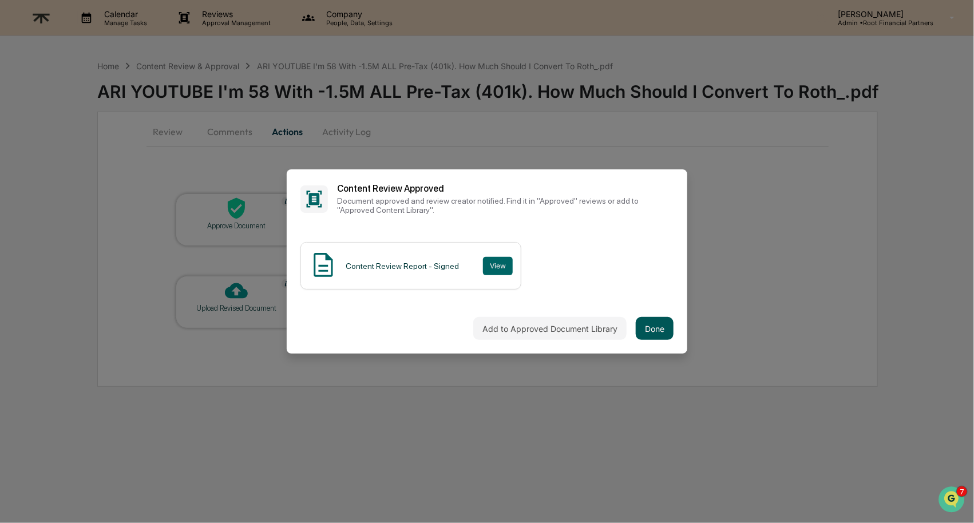
click at [655, 322] on button "Done" at bounding box center [655, 328] width 38 height 23
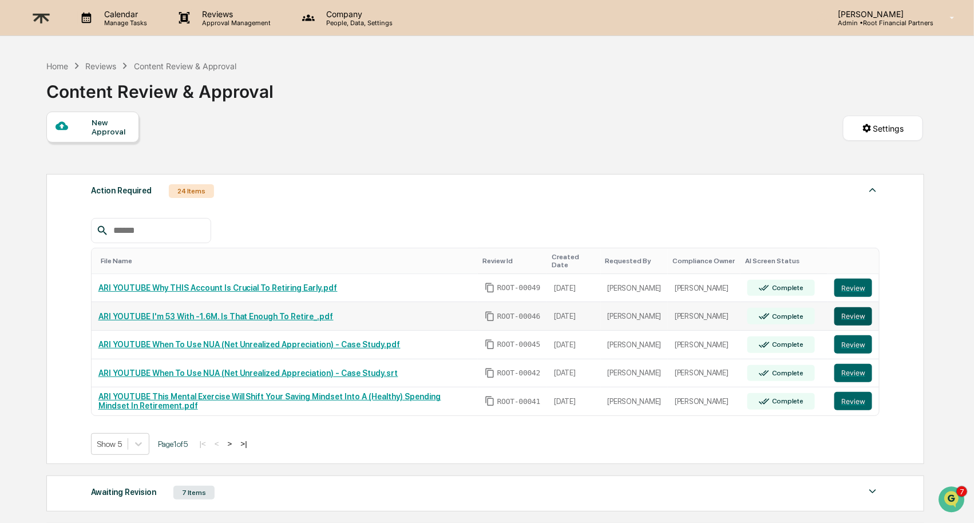
click at [859, 311] on button "Review" at bounding box center [853, 316] width 38 height 18
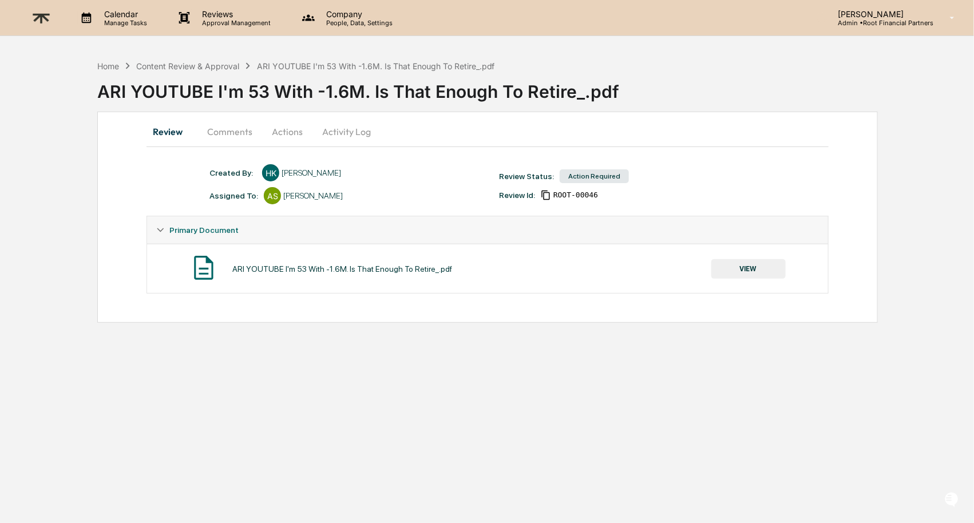
click at [756, 268] on button "VIEW" at bounding box center [748, 268] width 74 height 19
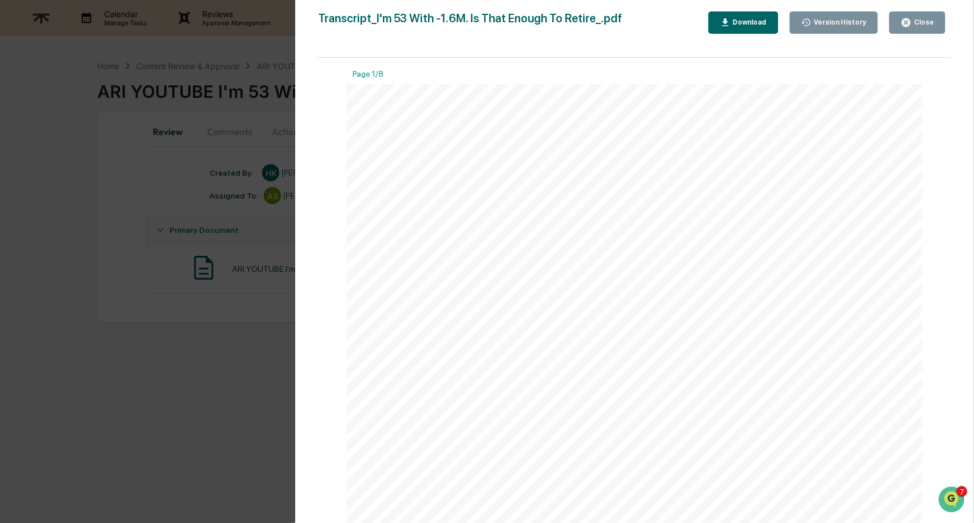
click at [739, 26] on div "Download" at bounding box center [749, 22] width 36 height 8
click at [932, 19] on div "Close" at bounding box center [923, 22] width 22 height 8
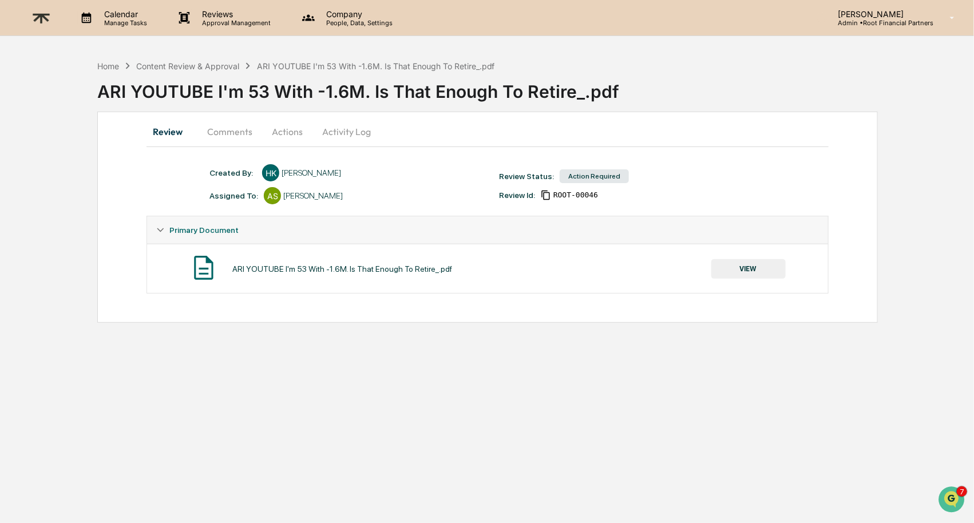
click at [225, 128] on button "Comments" at bounding box center [230, 131] width 64 height 27
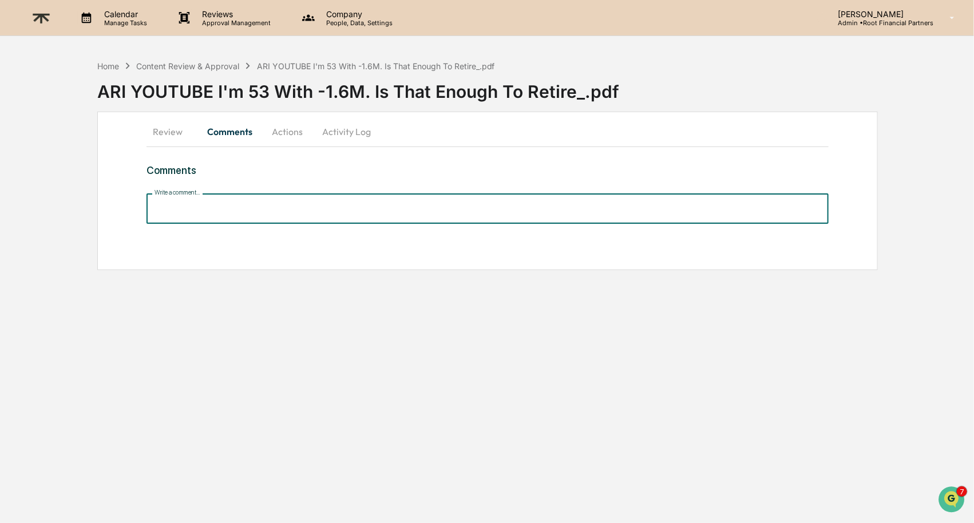
click at [229, 206] on input "Write a comment..." at bounding box center [487, 208] width 682 height 30
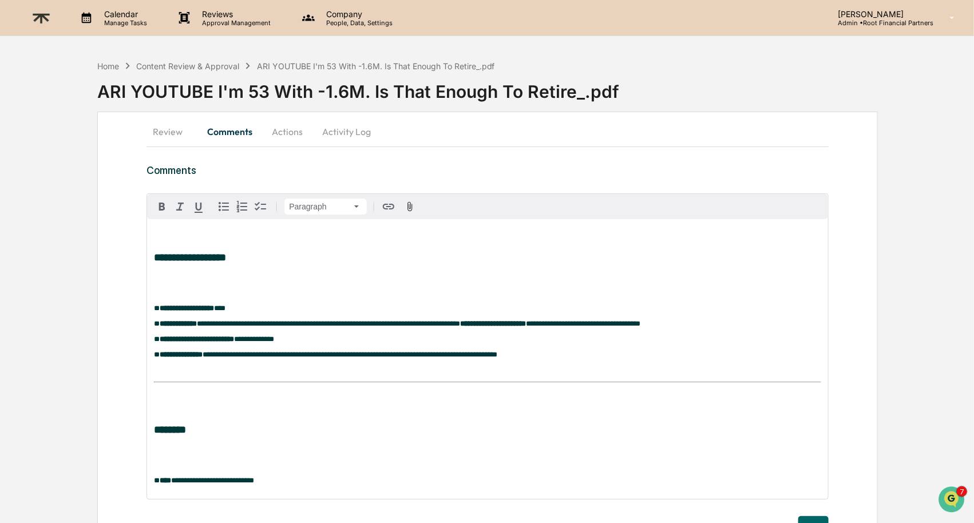
scroll to position [65, 0]
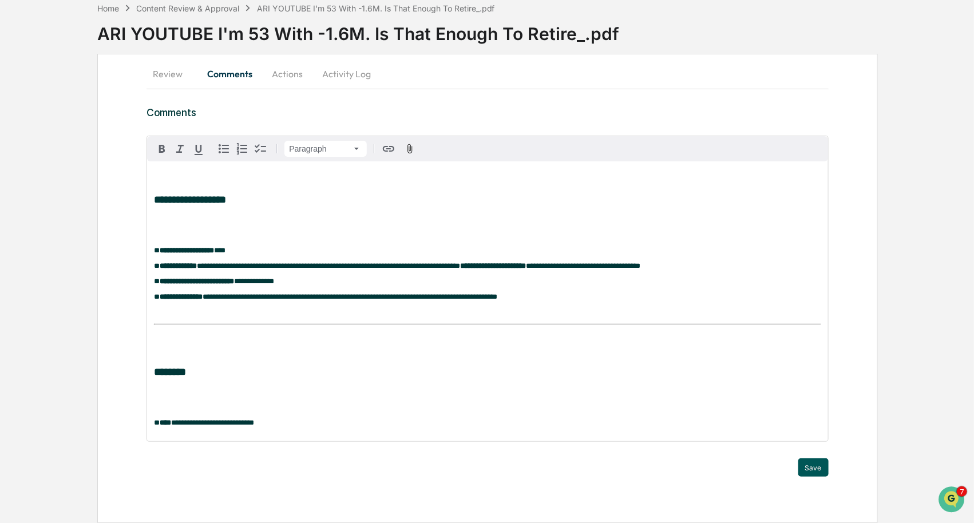
click at [820, 469] on button "Save" at bounding box center [813, 467] width 30 height 18
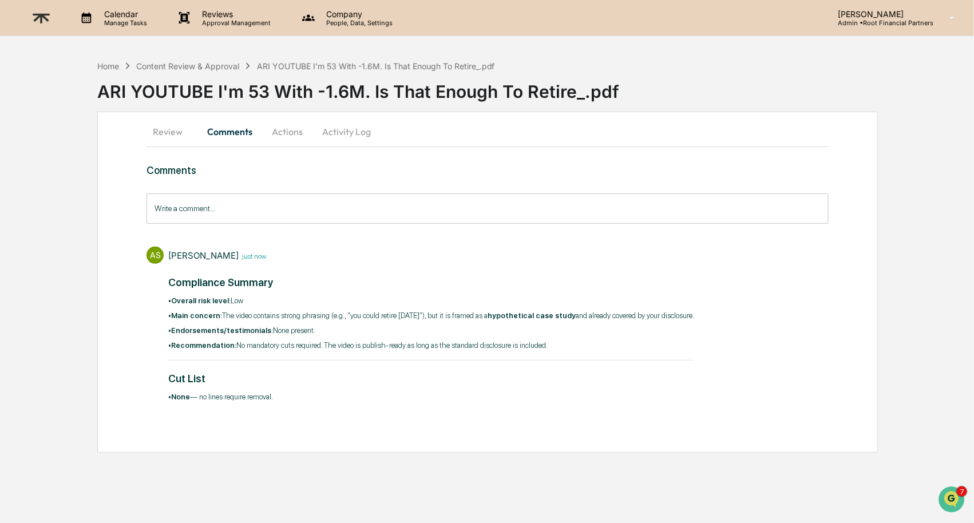
click at [285, 124] on button "Actions" at bounding box center [288, 131] width 52 height 27
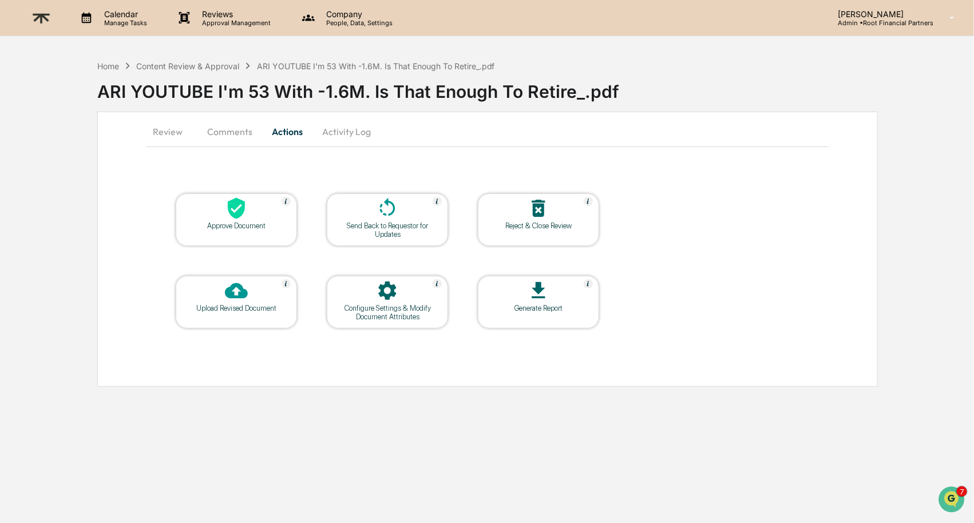
click at [248, 200] on div at bounding box center [236, 209] width 114 height 25
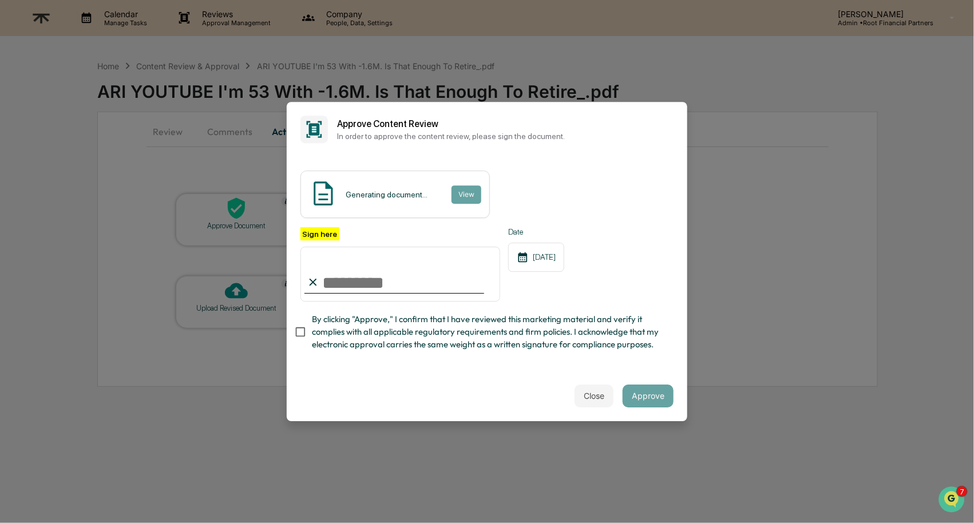
type input "**********"
click at [351, 331] on span "By clicking "Approve," I confirm that I have reviewed this marketing material a…" at bounding box center [488, 332] width 352 height 38
click at [644, 393] on button "Approve" at bounding box center [648, 396] width 51 height 23
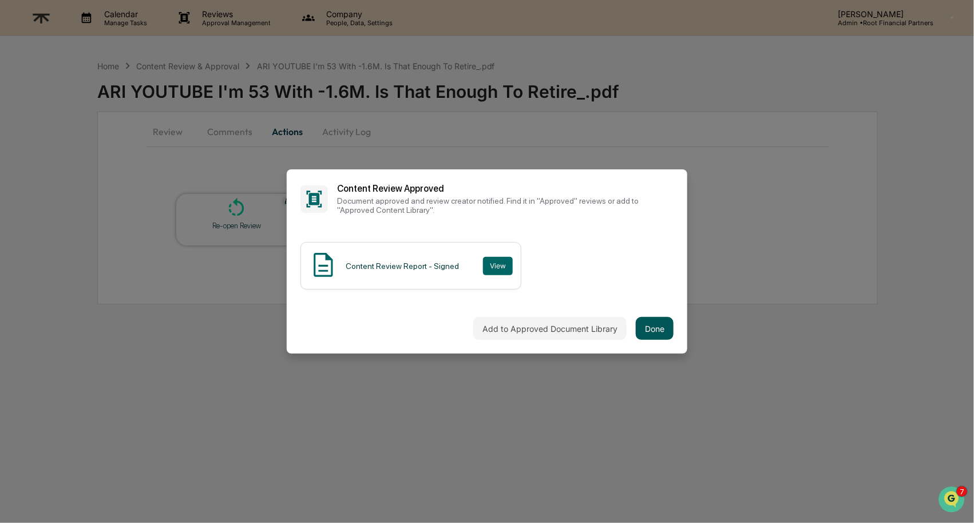
click at [659, 327] on button "Done" at bounding box center [655, 328] width 38 height 23
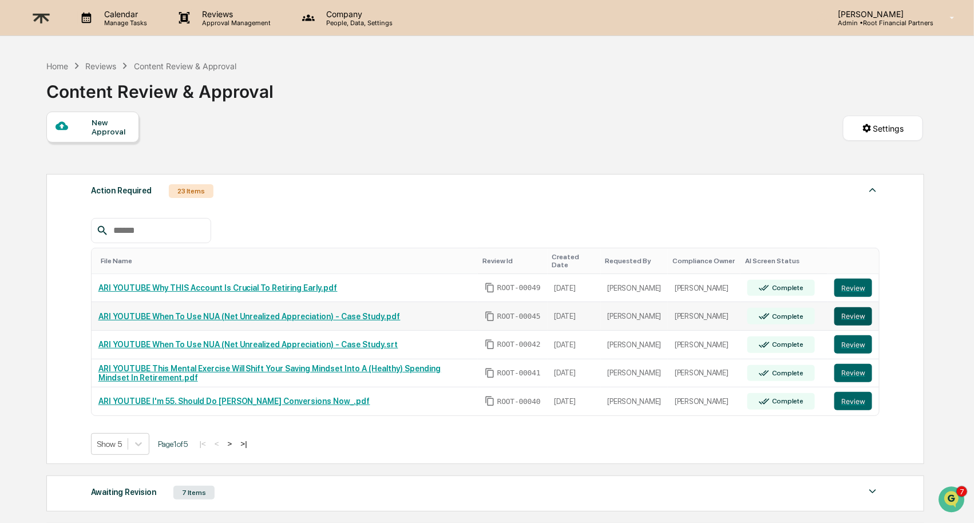
click at [865, 319] on button "Review" at bounding box center [853, 316] width 38 height 18
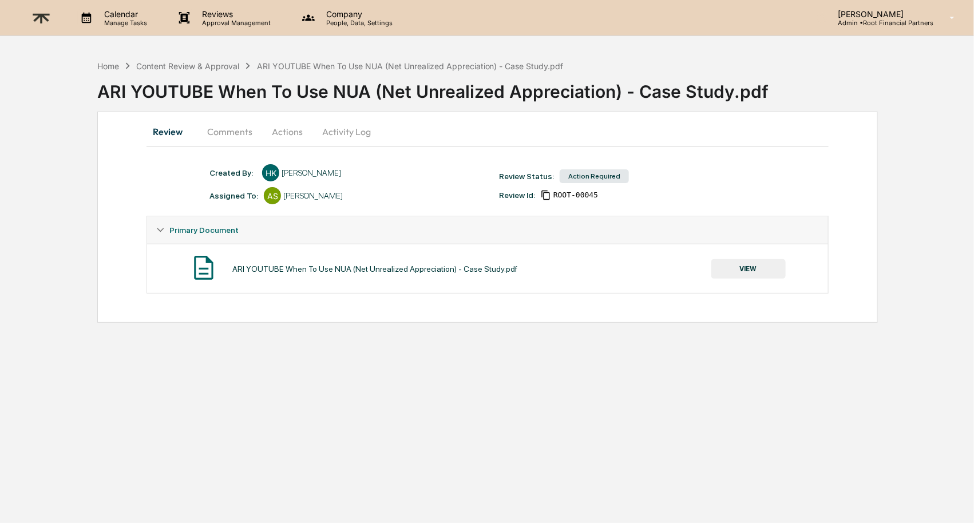
click at [755, 267] on button "VIEW" at bounding box center [748, 268] width 74 height 19
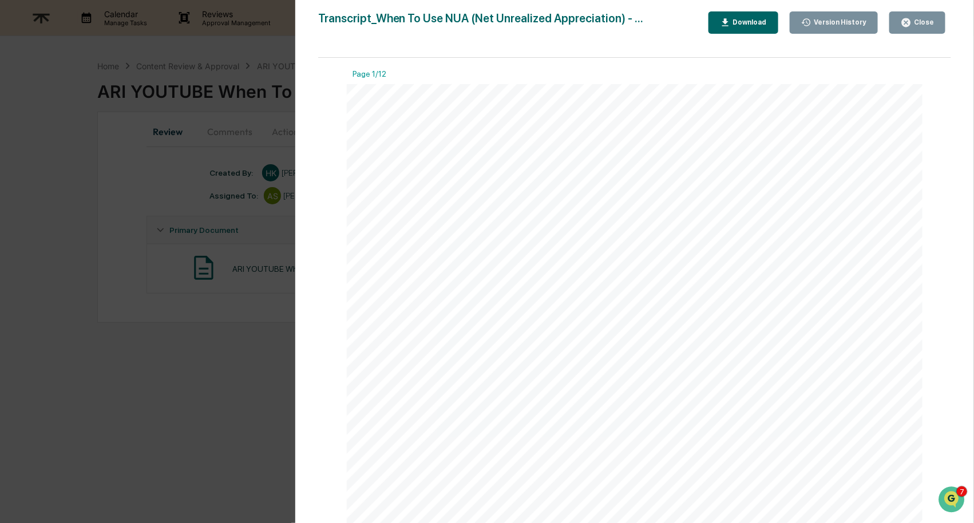
click at [739, 19] on div "Download" at bounding box center [749, 22] width 36 height 8
click at [922, 12] on button "Close" at bounding box center [917, 22] width 56 height 22
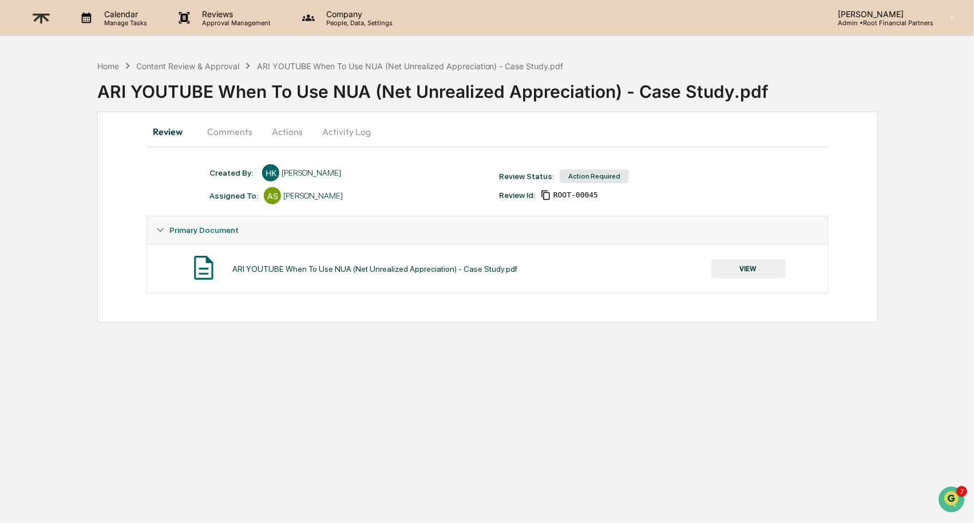
click at [227, 132] on button "Comments" at bounding box center [230, 131] width 64 height 27
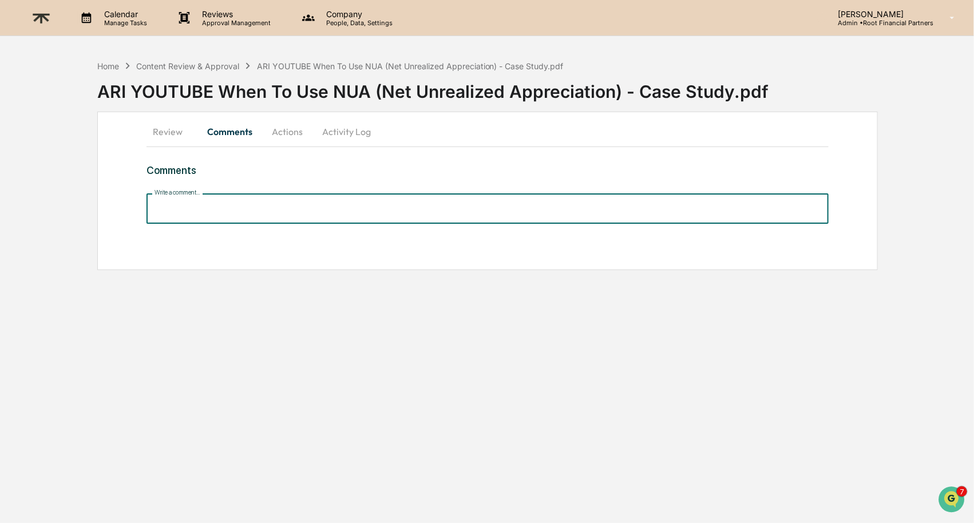
click at [218, 213] on input "Write a comment..." at bounding box center [487, 208] width 682 height 30
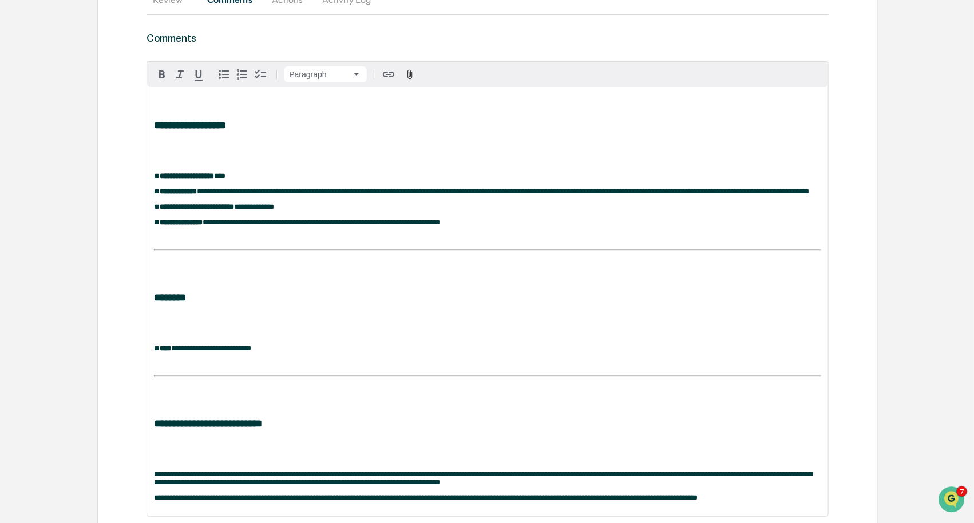
scroll to position [228, 0]
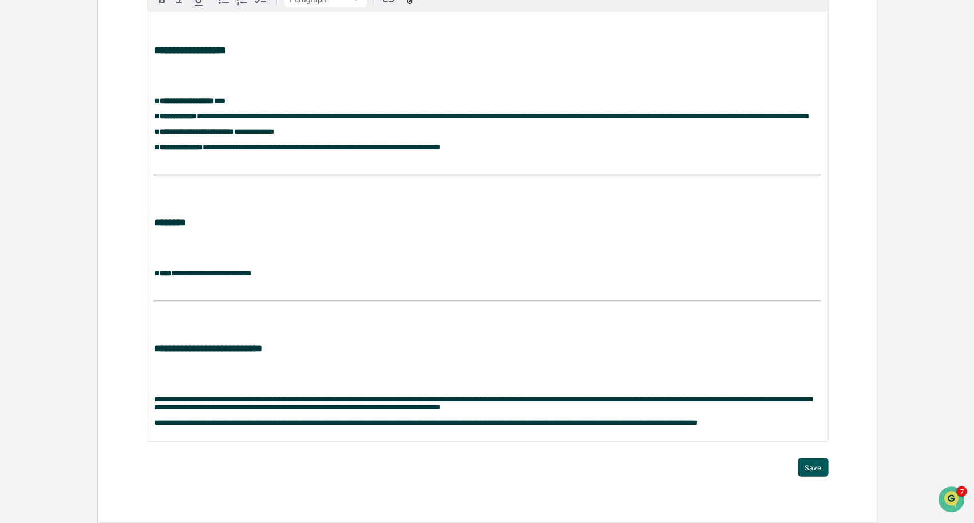
click at [813, 466] on button "Save" at bounding box center [813, 467] width 30 height 18
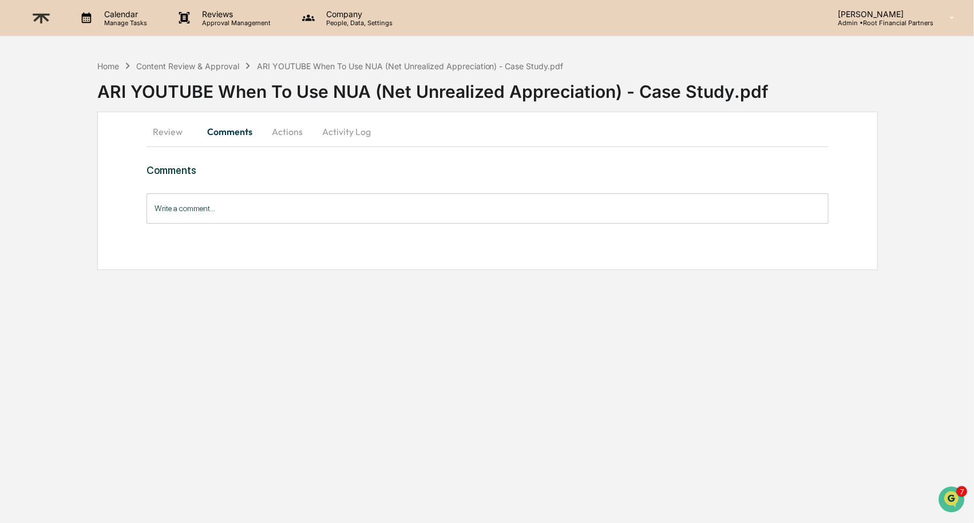
scroll to position [0, 0]
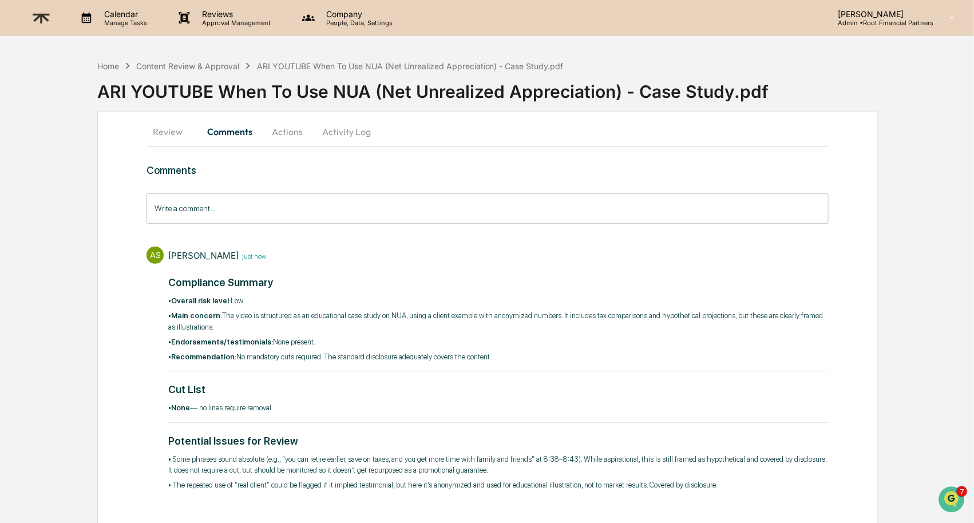
click at [291, 130] on button "Actions" at bounding box center [288, 131] width 52 height 27
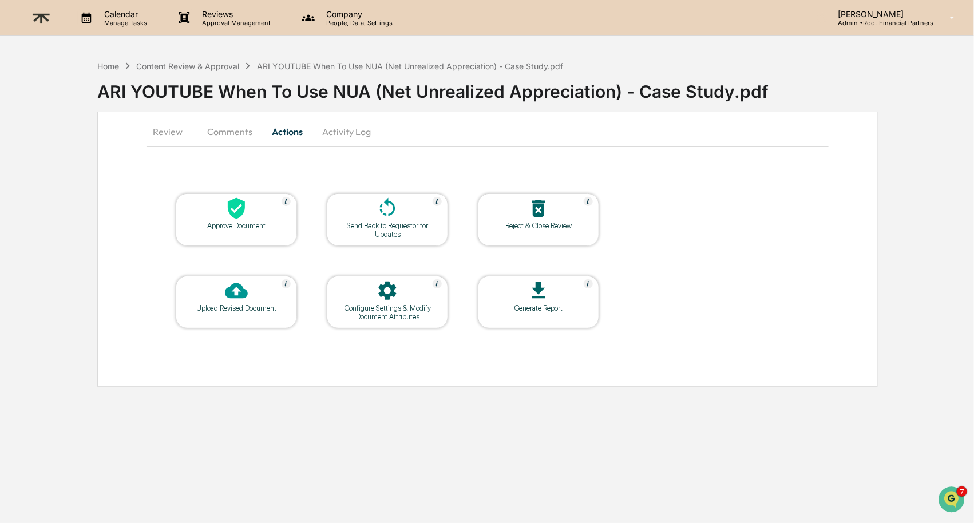
click at [217, 212] on div at bounding box center [236, 209] width 114 height 25
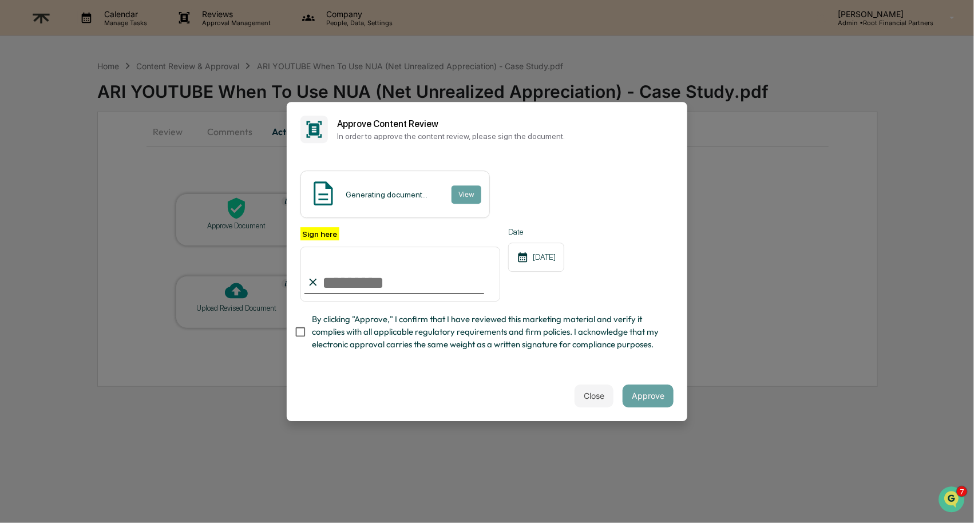
type input "**********"
click at [377, 324] on span "By clicking "Approve," I confirm that I have reviewed this marketing material a…" at bounding box center [488, 332] width 352 height 38
click at [659, 394] on button "Approve" at bounding box center [648, 396] width 51 height 23
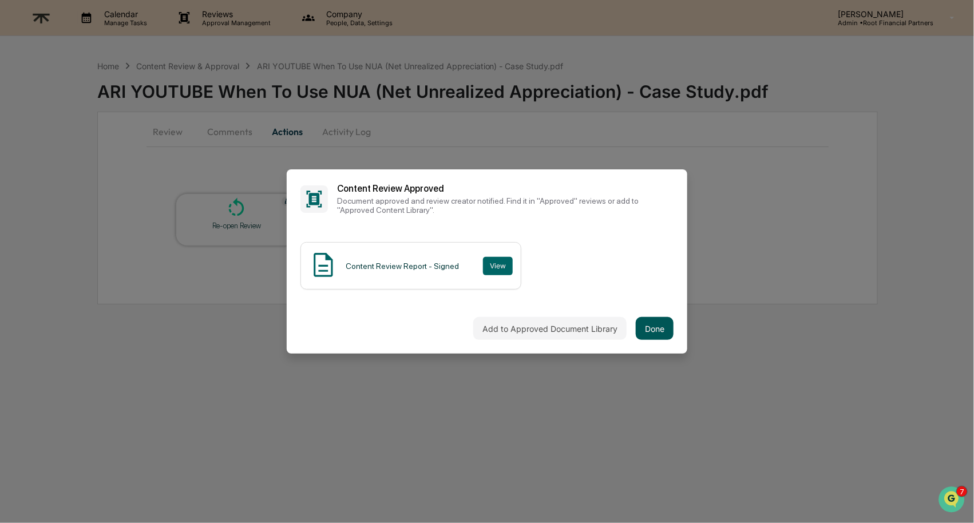
click at [657, 328] on button "Done" at bounding box center [655, 328] width 38 height 23
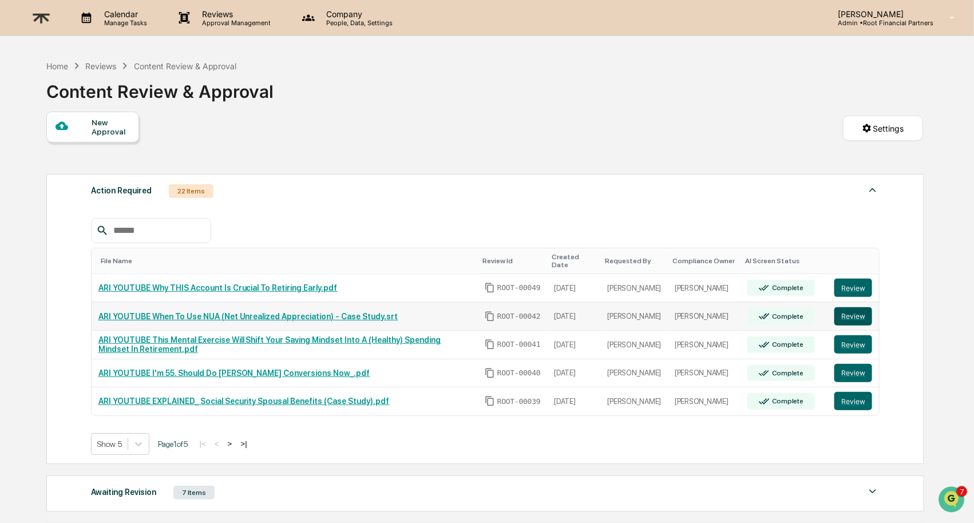
click at [864, 320] on button "Review" at bounding box center [853, 316] width 38 height 18
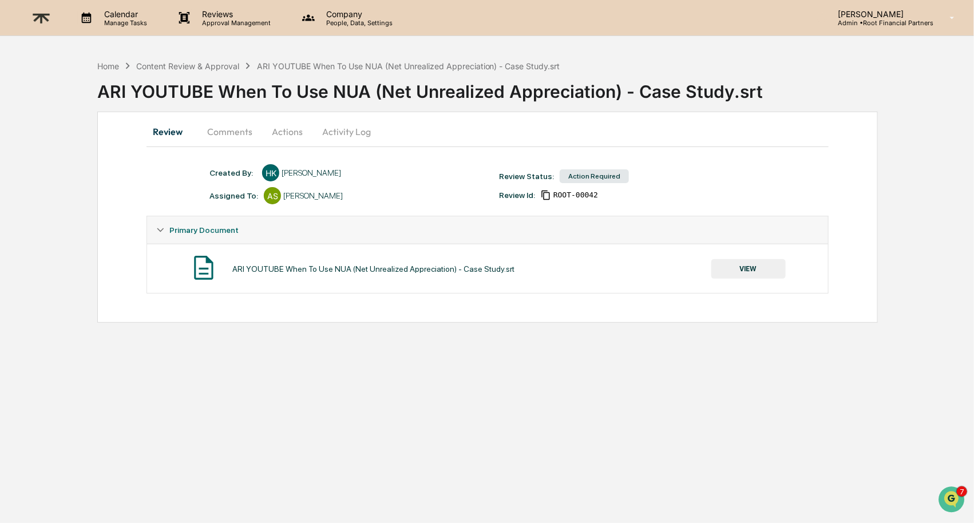
click at [209, 129] on button "Comments" at bounding box center [230, 131] width 64 height 27
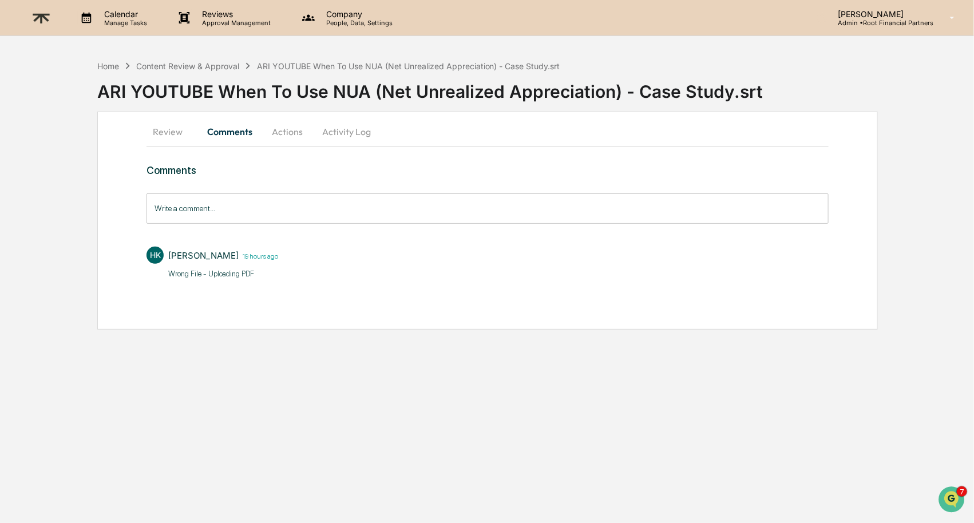
click at [298, 133] on button "Actions" at bounding box center [288, 131] width 52 height 27
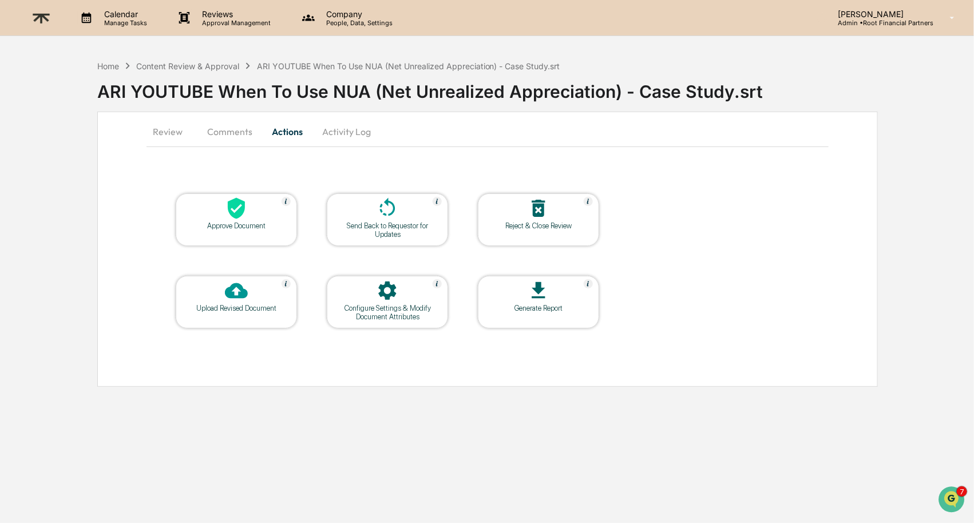
click at [530, 212] on icon at bounding box center [538, 208] width 23 height 23
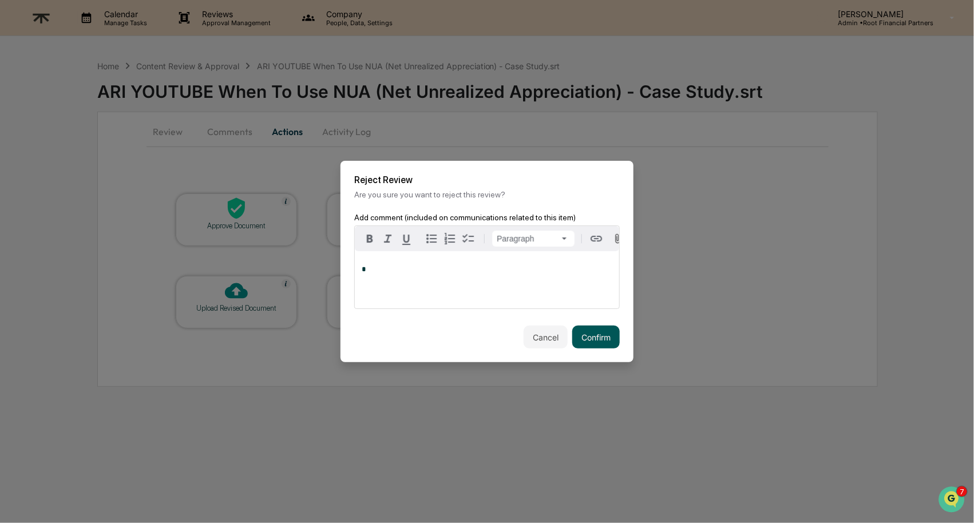
click at [605, 338] on button "Confirm" at bounding box center [595, 337] width 47 height 23
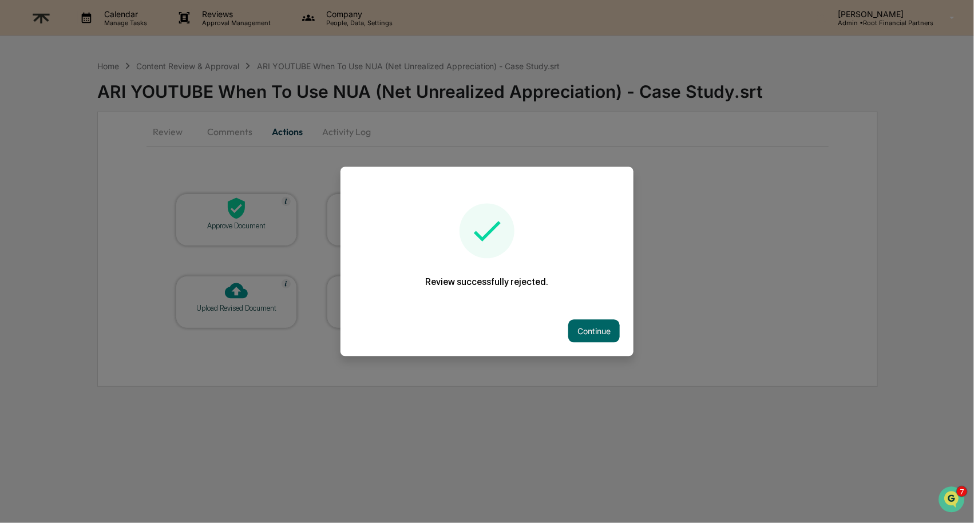
click at [605, 338] on button "Continue" at bounding box center [594, 331] width 52 height 23
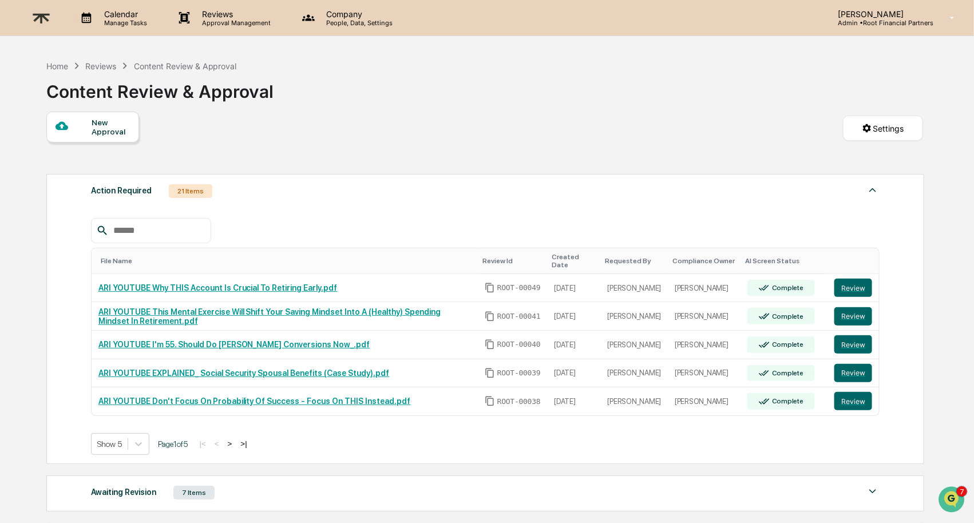
scroll to position [81, 0]
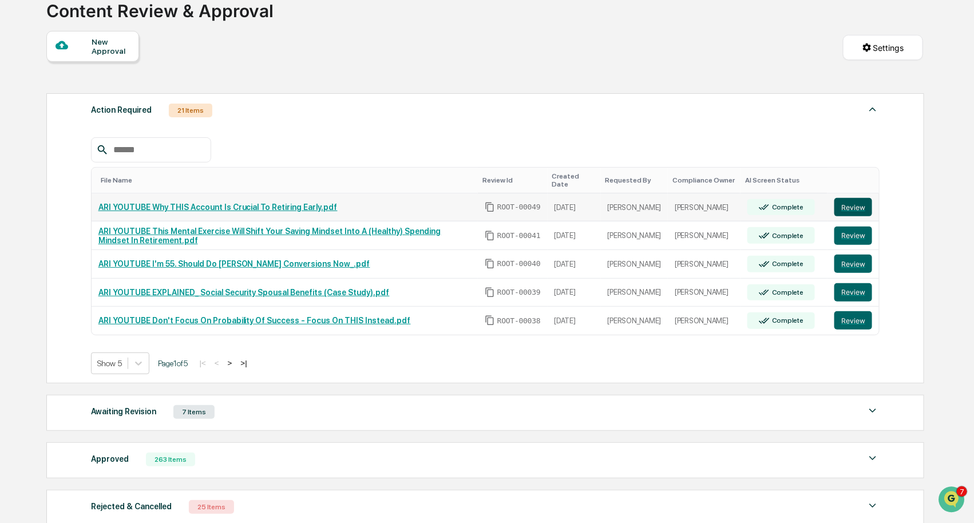
click at [858, 208] on button "Review" at bounding box center [853, 207] width 38 height 18
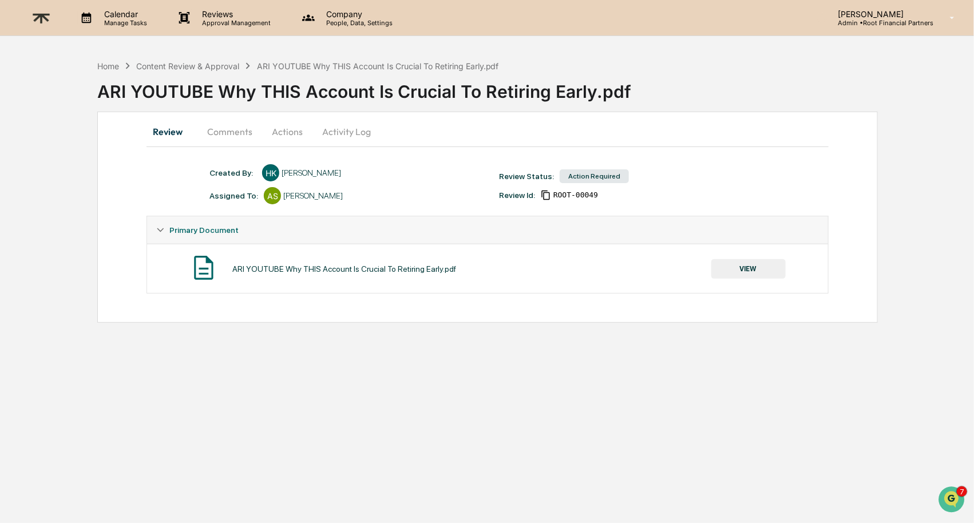
click at [724, 266] on button "VIEW" at bounding box center [748, 268] width 74 height 19
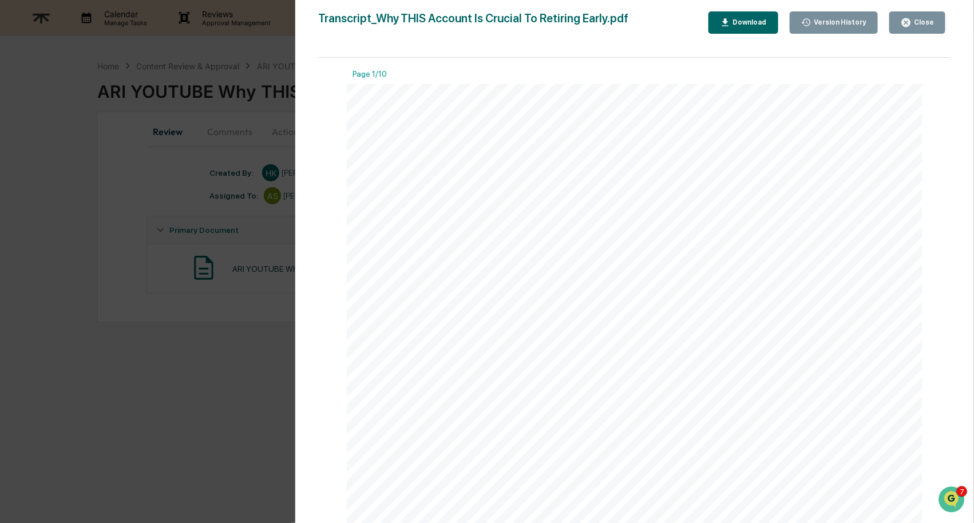
click at [751, 19] on div "Download" at bounding box center [749, 22] width 36 height 8
click at [933, 17] on button "Close" at bounding box center [917, 22] width 56 height 22
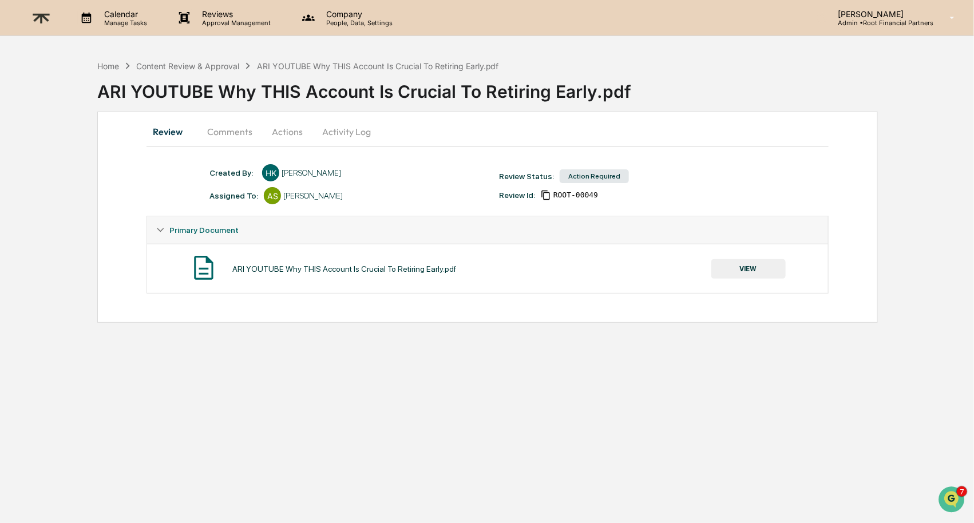
click at [231, 139] on button "Comments" at bounding box center [230, 131] width 64 height 27
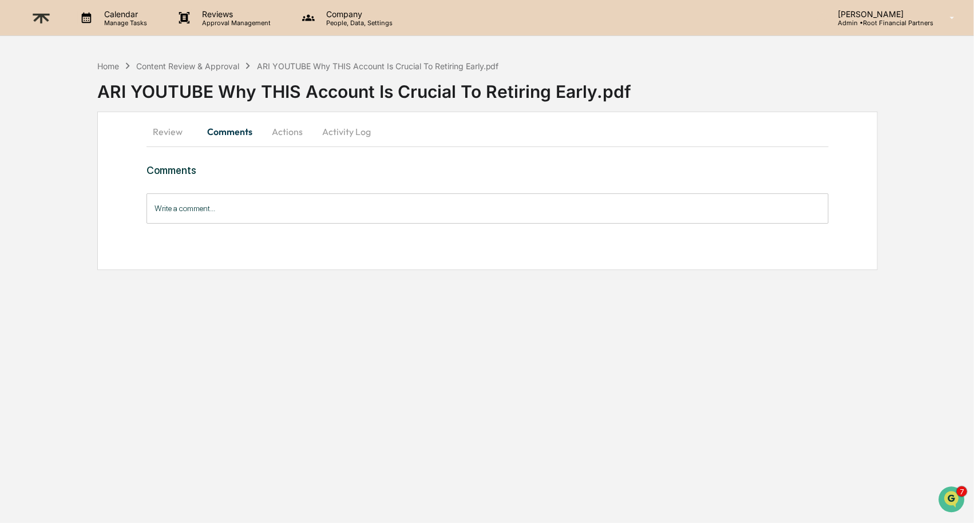
click at [229, 213] on input "Write a comment..." at bounding box center [487, 208] width 682 height 30
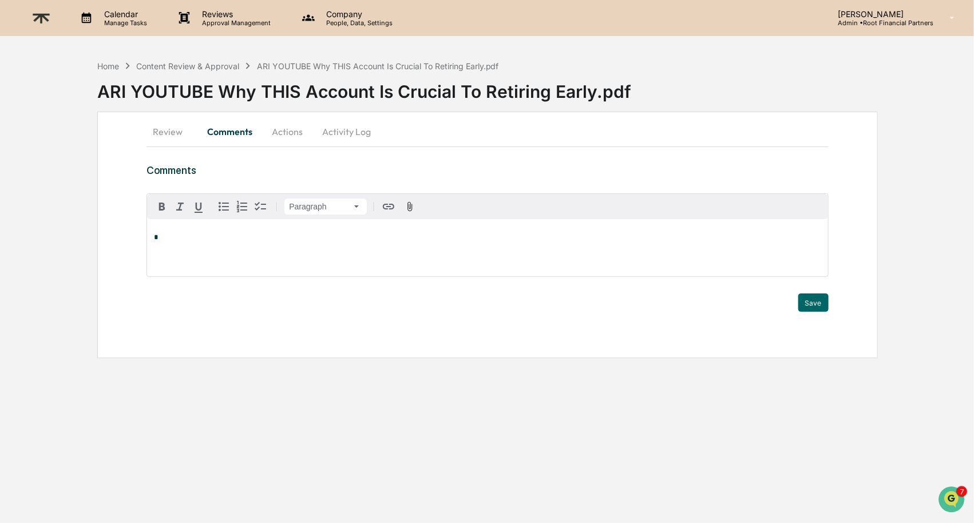
click at [229, 213] on button "button" at bounding box center [224, 206] width 18 height 18
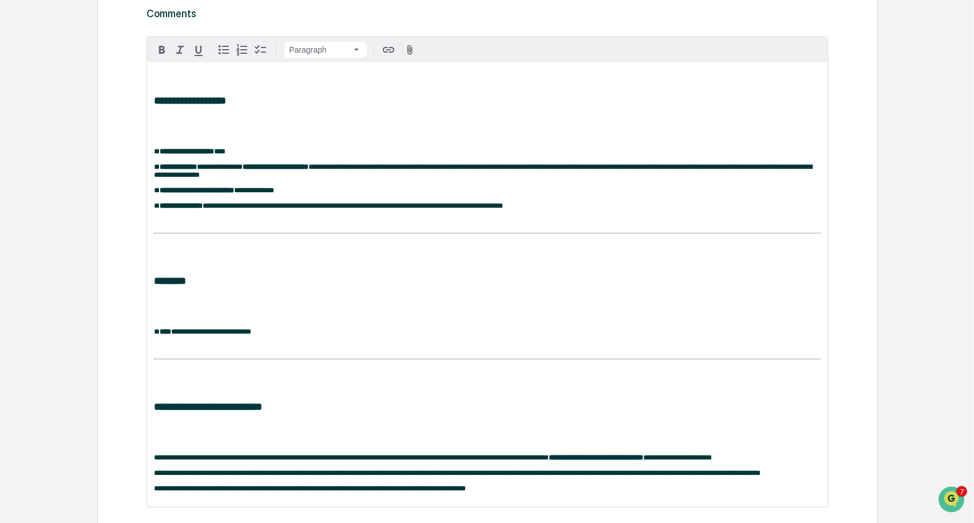
scroll to position [252, 0]
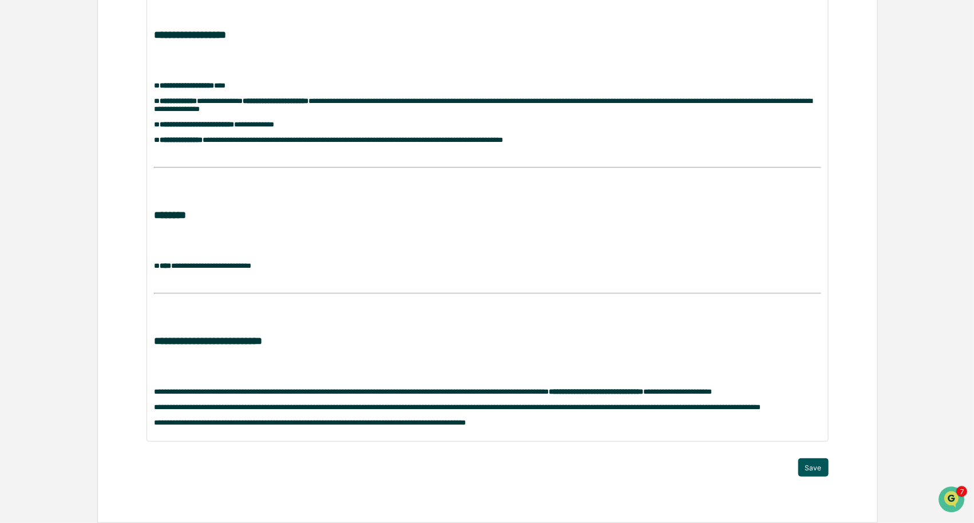
click at [807, 465] on button "Save" at bounding box center [813, 467] width 30 height 18
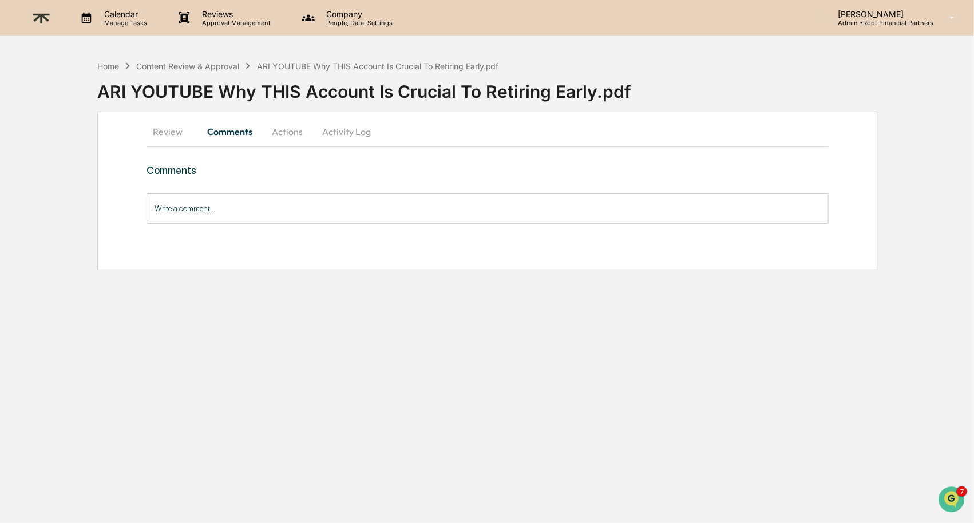
scroll to position [0, 0]
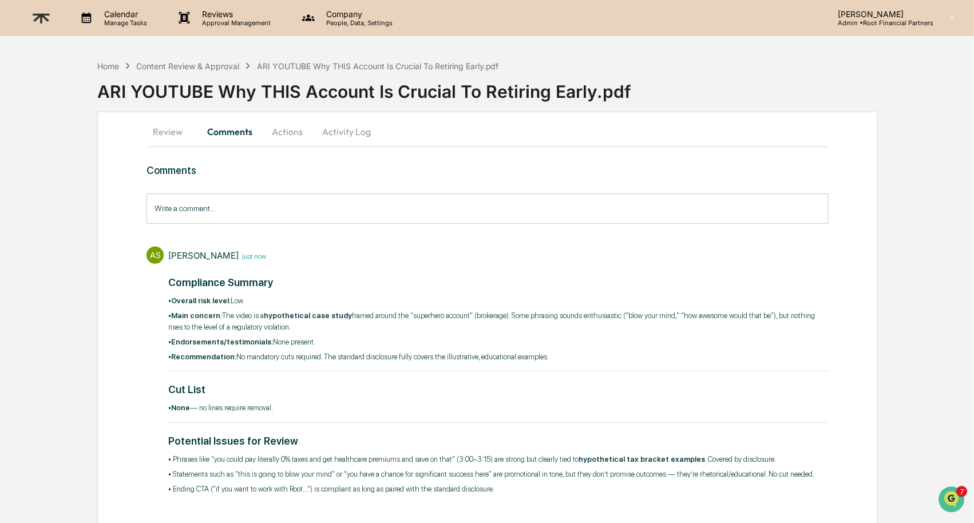
click at [290, 133] on button "Actions" at bounding box center [288, 131] width 52 height 27
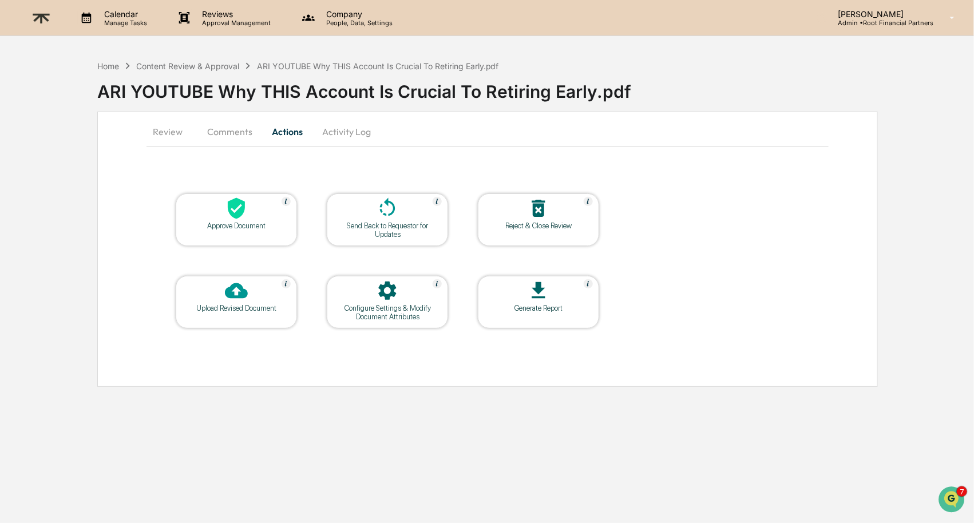
click at [244, 201] on icon at bounding box center [236, 208] width 17 height 21
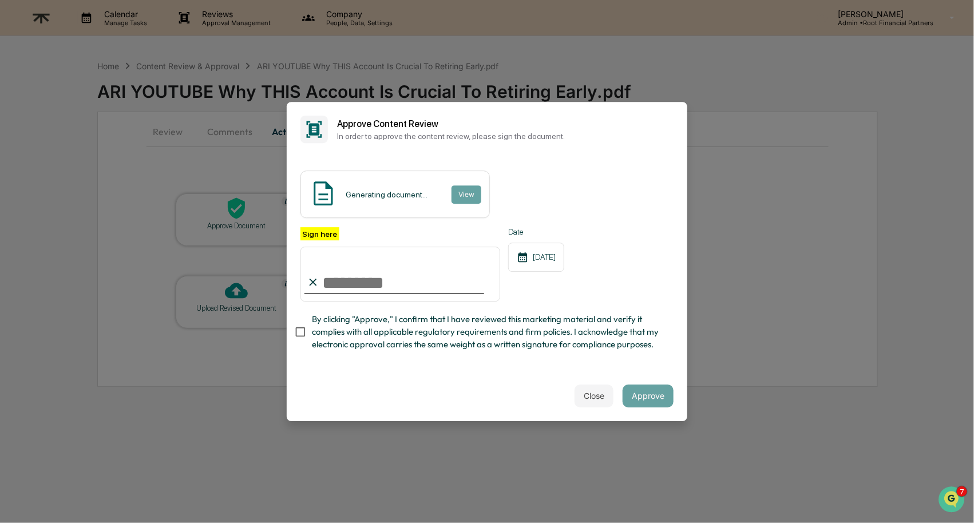
type input "**********"
click at [447, 328] on span "By clicking "Approve," I confirm that I have reviewed this marketing material a…" at bounding box center [488, 332] width 352 height 38
click at [640, 396] on button "Approve" at bounding box center [648, 396] width 51 height 23
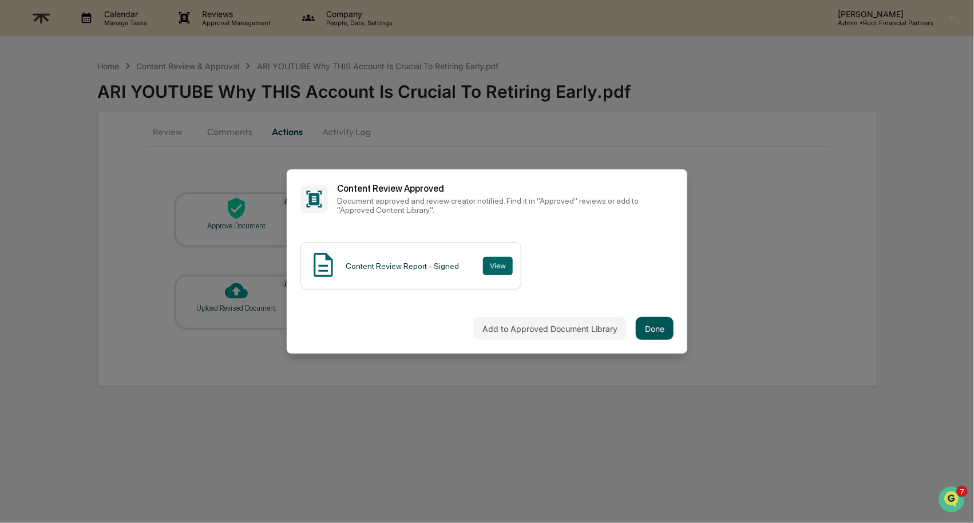
click at [659, 323] on button "Done" at bounding box center [655, 328] width 38 height 23
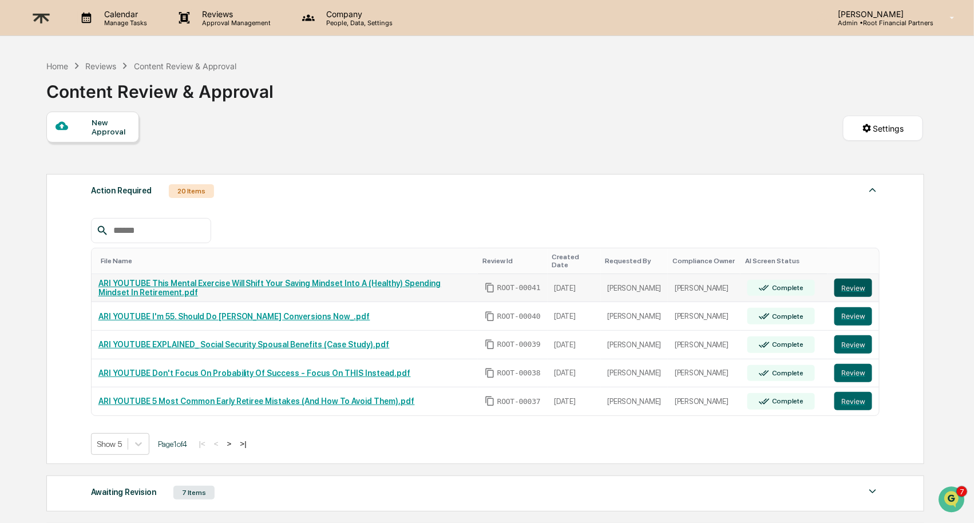
click at [861, 282] on button "Review" at bounding box center [853, 288] width 38 height 18
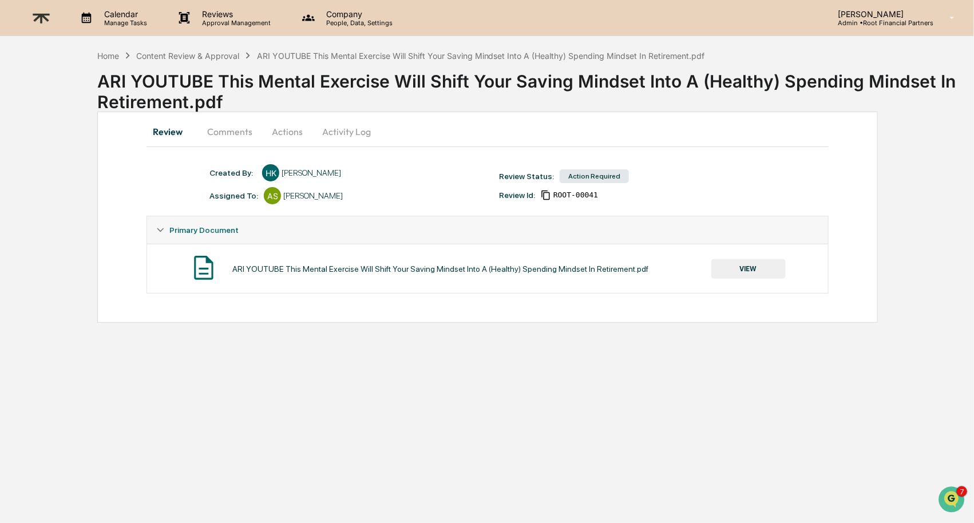
click at [740, 270] on button "VIEW" at bounding box center [748, 268] width 74 height 19
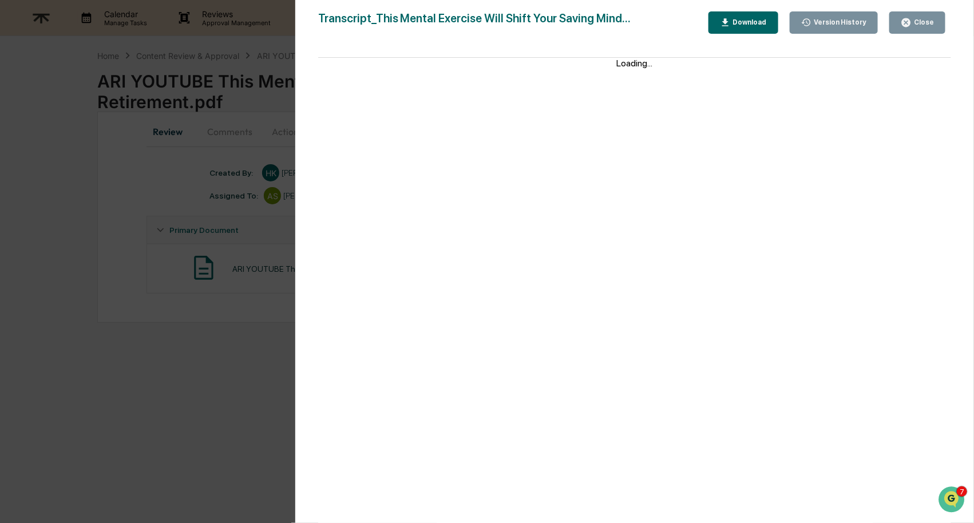
click at [736, 26] on div "Download" at bounding box center [749, 22] width 36 height 8
click at [941, 16] on button "Close" at bounding box center [917, 22] width 56 height 22
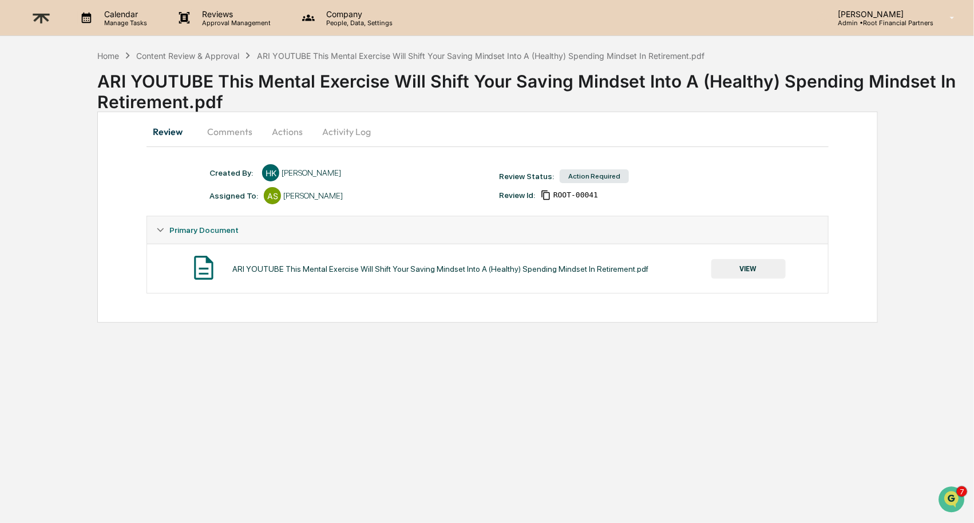
click at [235, 152] on div "Review Comments Actions Activity Log Created By: ‎ ‎ HK Hannah Kaufman Assigned…" at bounding box center [487, 217] width 781 height 211
click at [216, 128] on button "Comments" at bounding box center [230, 131] width 64 height 27
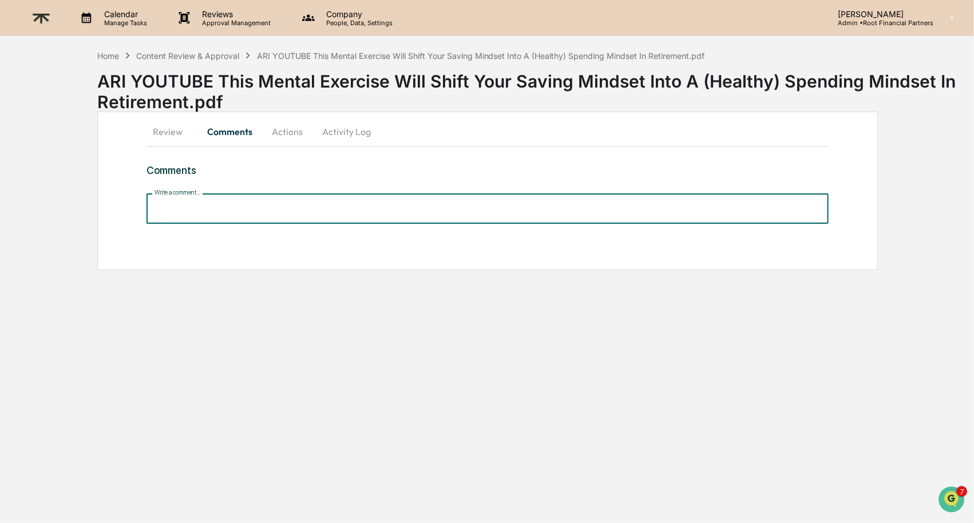
click at [219, 207] on input "Write a comment..." at bounding box center [487, 208] width 682 height 30
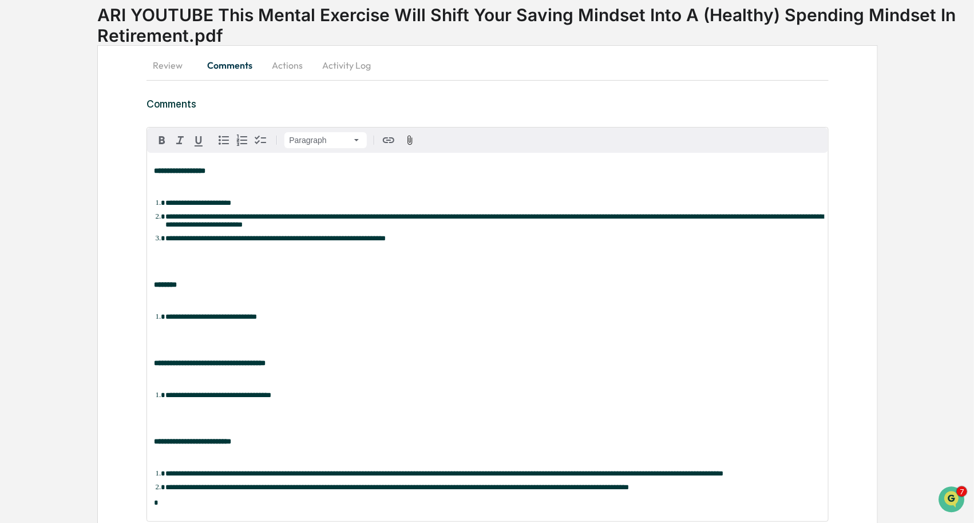
scroll to position [162, 0]
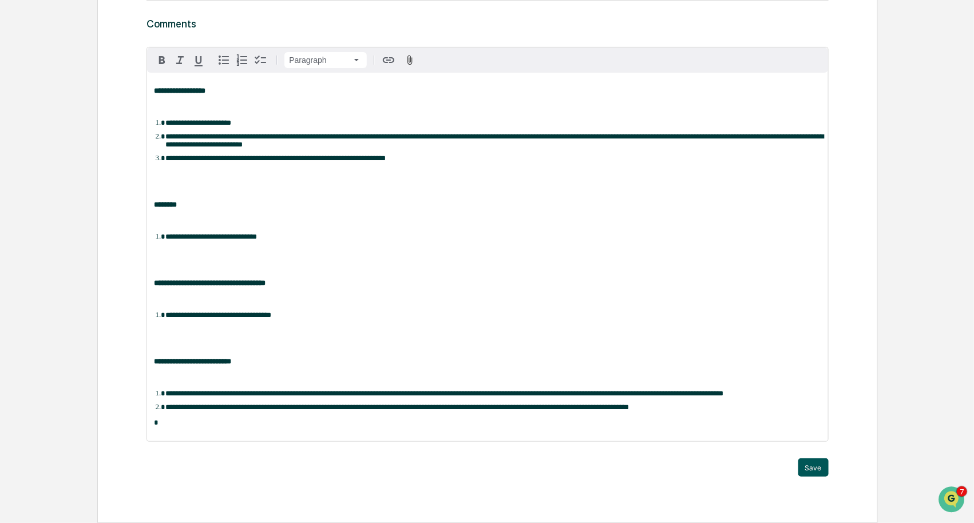
click at [808, 465] on button "Save" at bounding box center [813, 467] width 30 height 18
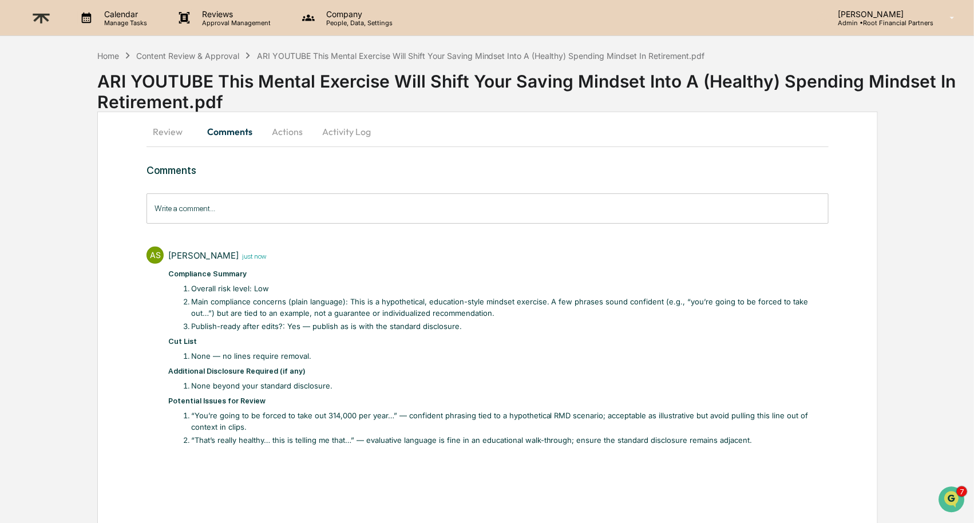
click at [286, 133] on button "Actions" at bounding box center [288, 131] width 52 height 27
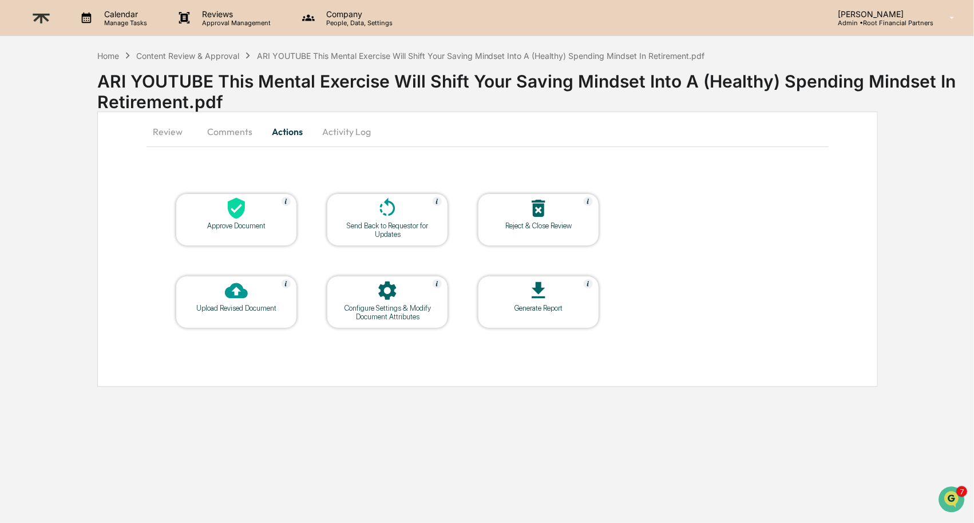
click at [228, 213] on icon at bounding box center [236, 208] width 23 height 23
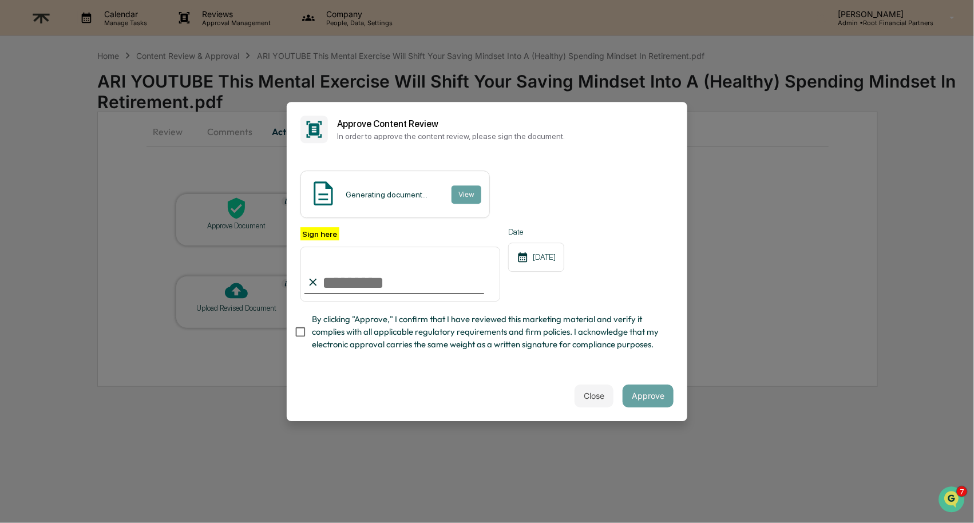
type input "**********"
click at [349, 337] on span "By clicking "Approve," I confirm that I have reviewed this marketing material a…" at bounding box center [488, 332] width 352 height 38
click at [664, 396] on button "Approve" at bounding box center [648, 396] width 51 height 23
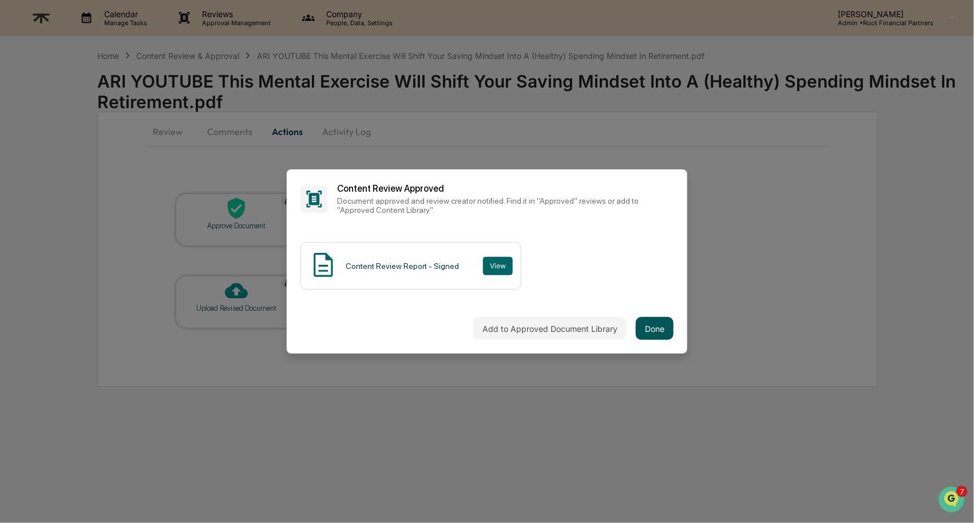
click at [663, 325] on button "Done" at bounding box center [655, 328] width 38 height 23
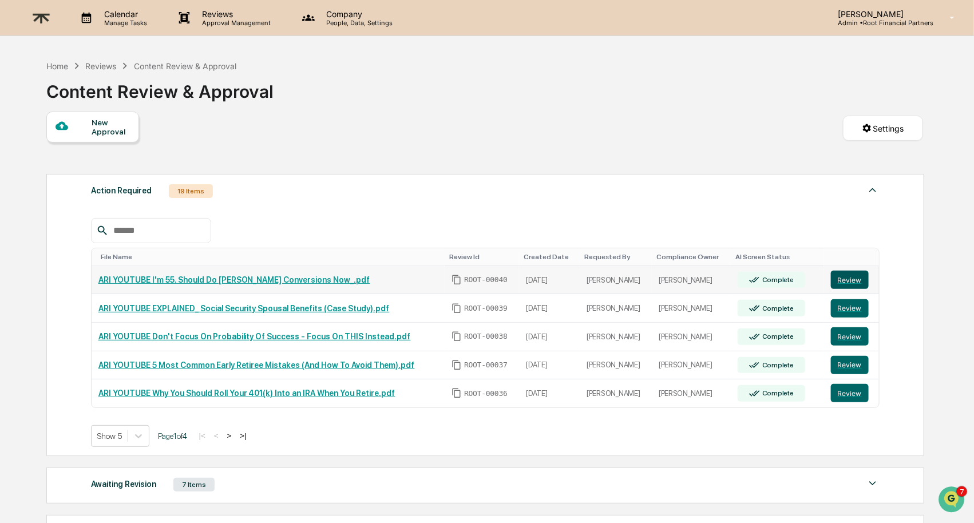
click at [855, 276] on button "Review" at bounding box center [850, 280] width 38 height 18
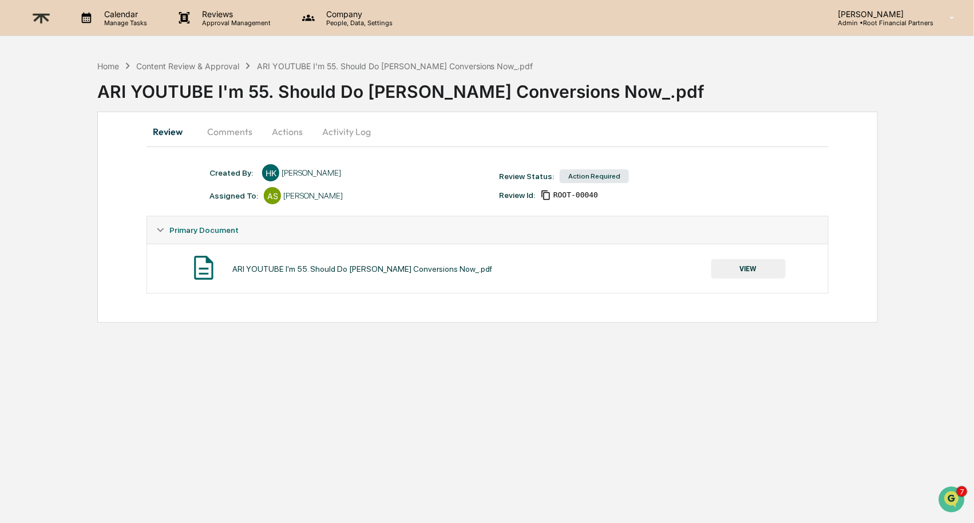
click at [755, 265] on button "VIEW" at bounding box center [748, 268] width 74 height 19
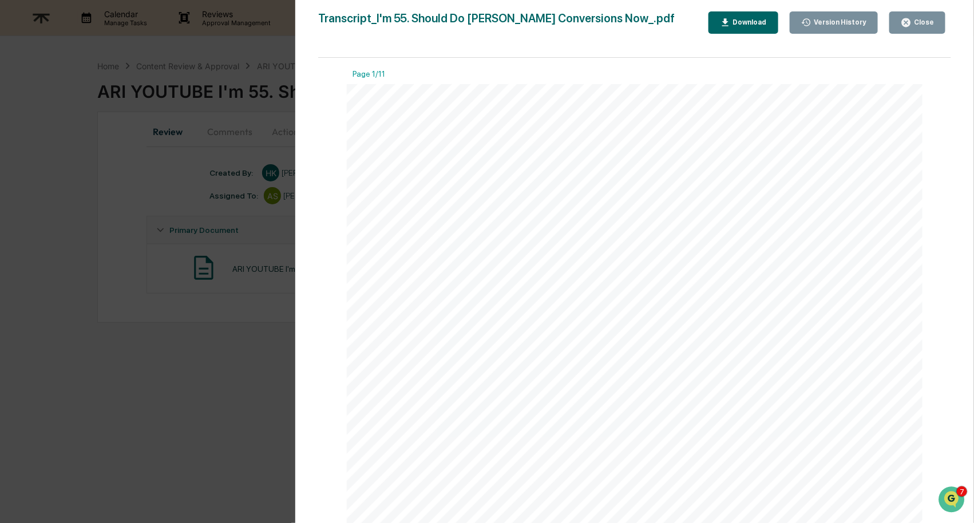
click at [739, 20] on div "Download" at bounding box center [749, 22] width 36 height 8
click at [923, 23] on div "Close" at bounding box center [923, 22] width 22 height 8
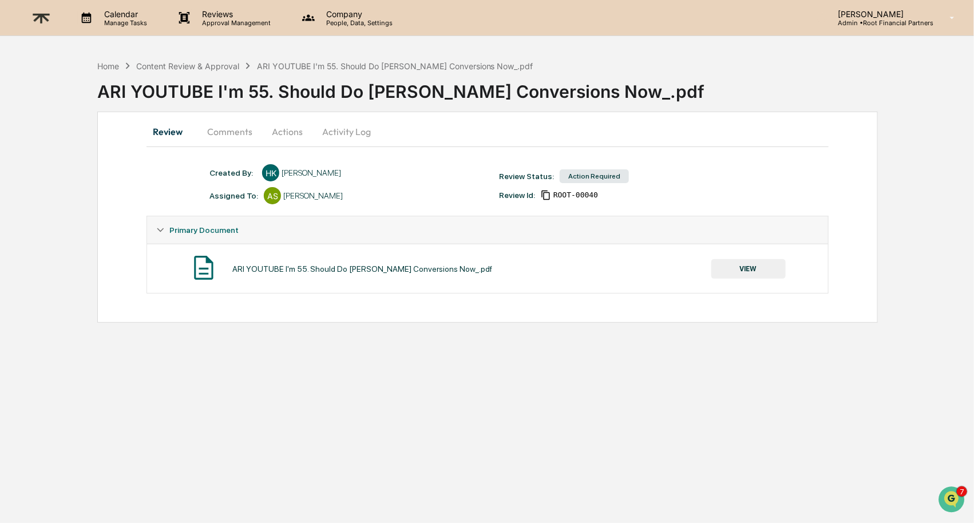
click at [231, 133] on button "Comments" at bounding box center [230, 131] width 64 height 27
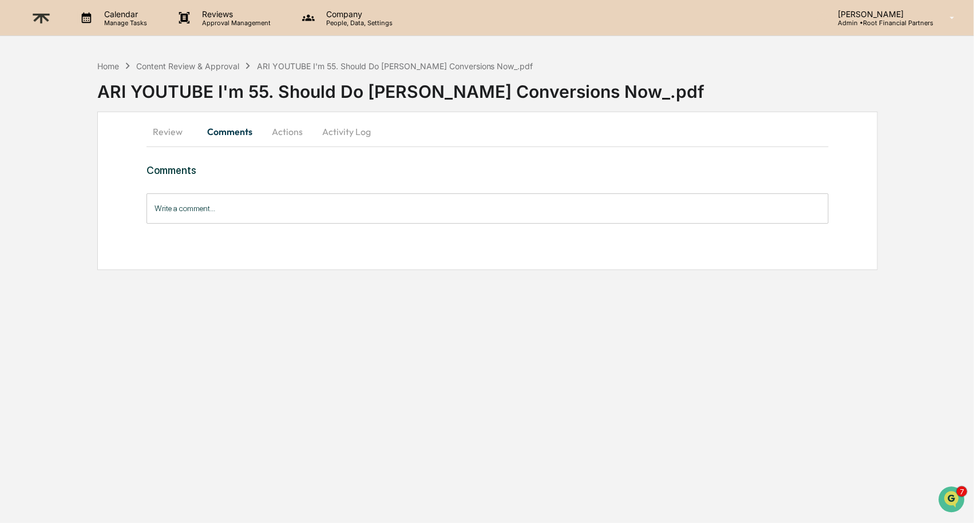
click at [246, 213] on input "Write a comment..." at bounding box center [487, 208] width 682 height 30
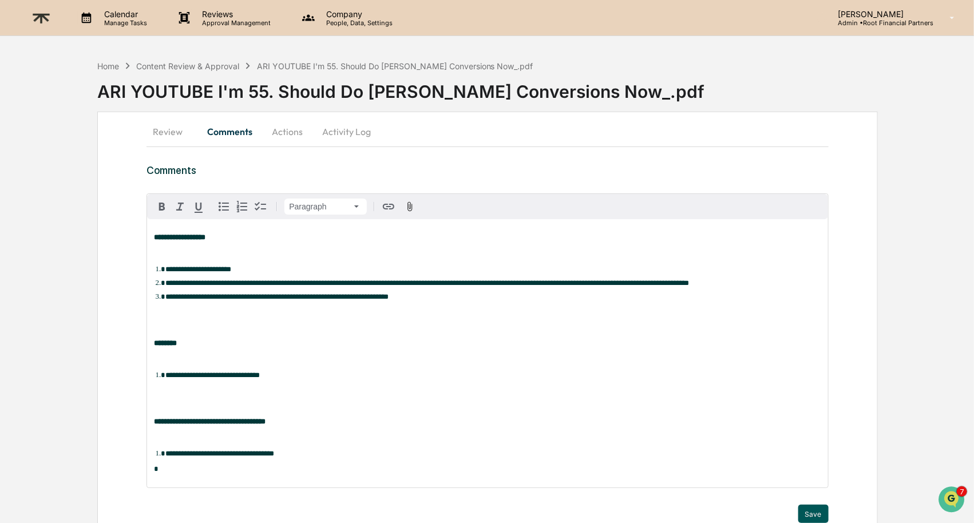
click at [811, 513] on button "Save" at bounding box center [813, 514] width 30 height 18
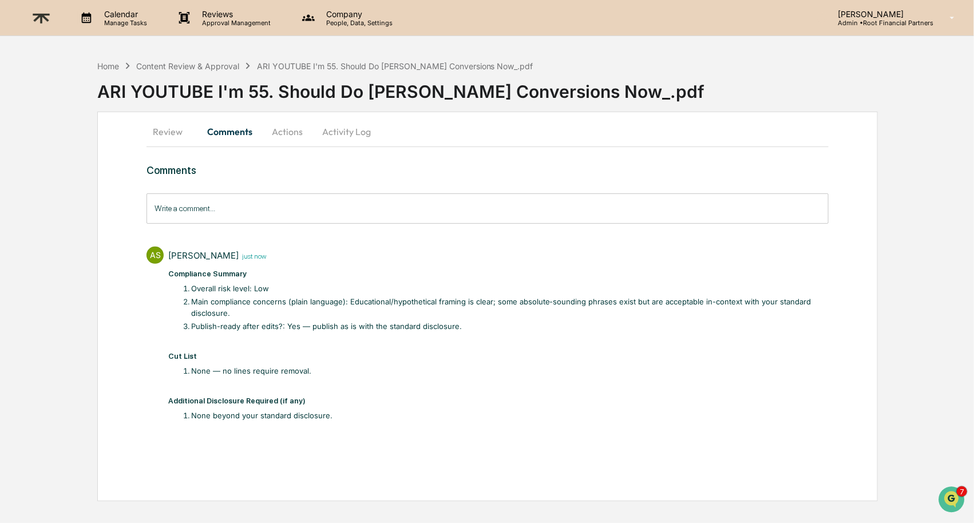
click at [350, 128] on button "Activity Log" at bounding box center [346, 131] width 67 height 27
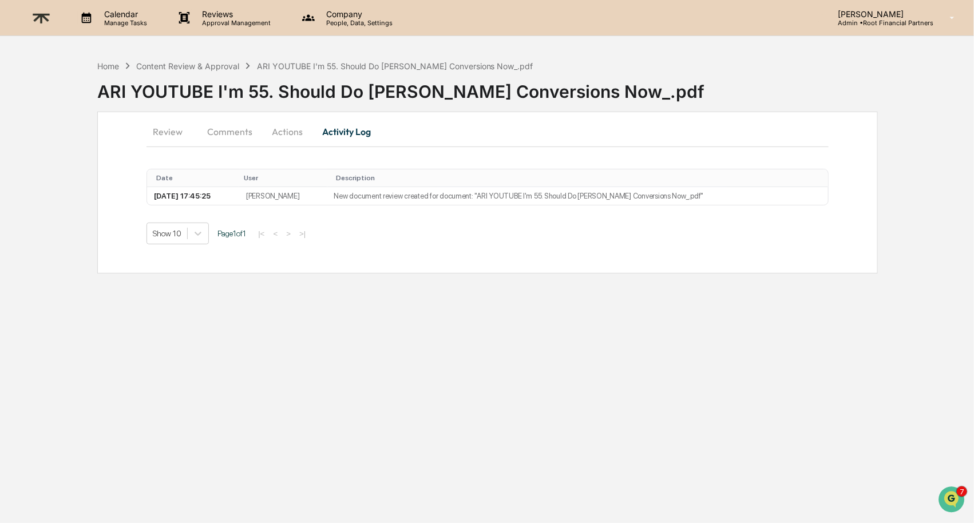
click at [304, 129] on button "Actions" at bounding box center [288, 131] width 52 height 27
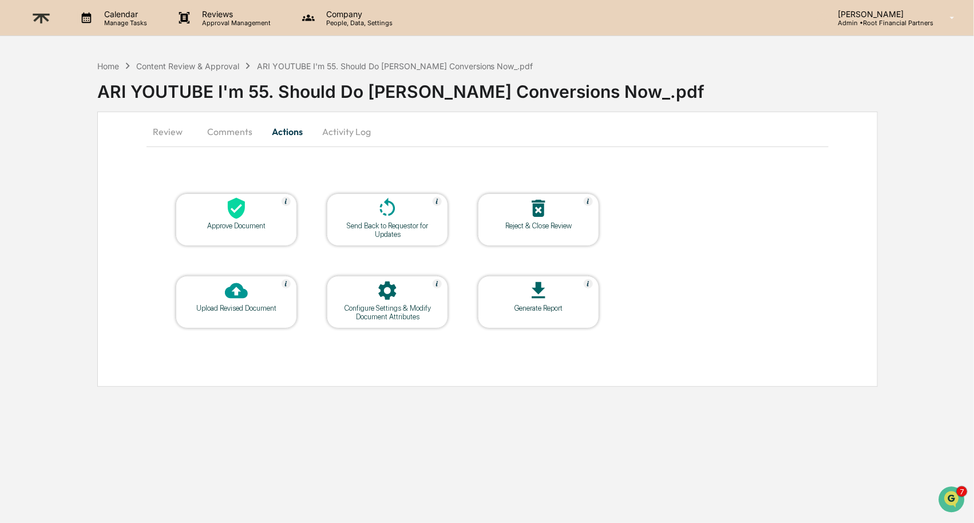
click at [229, 207] on icon at bounding box center [236, 208] width 17 height 21
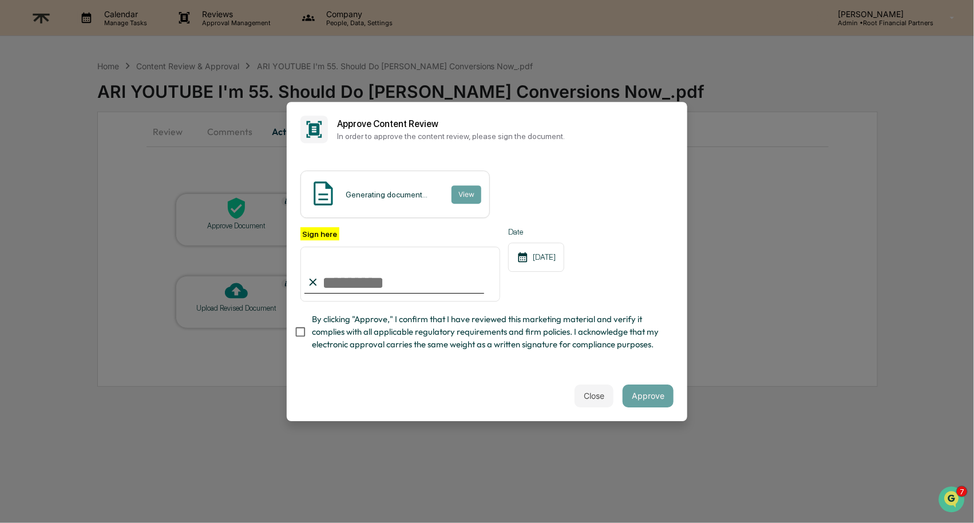
type input "**********"
click at [367, 330] on span "By clicking "Approve," I confirm that I have reviewed this marketing material a…" at bounding box center [488, 332] width 352 height 38
click at [478, 391] on div "Close Approve" at bounding box center [487, 396] width 401 height 50
click at [663, 395] on button "Approve" at bounding box center [648, 396] width 51 height 23
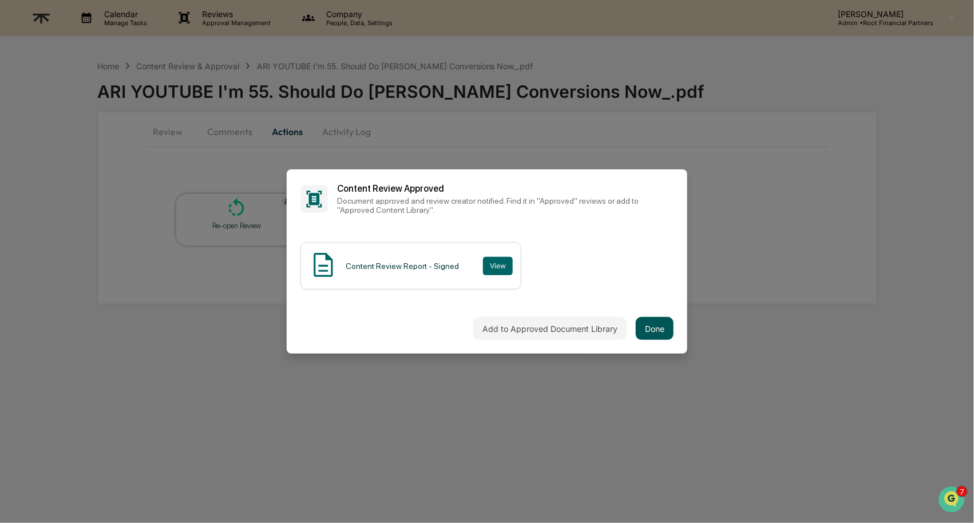
click at [662, 330] on button "Done" at bounding box center [655, 328] width 38 height 23
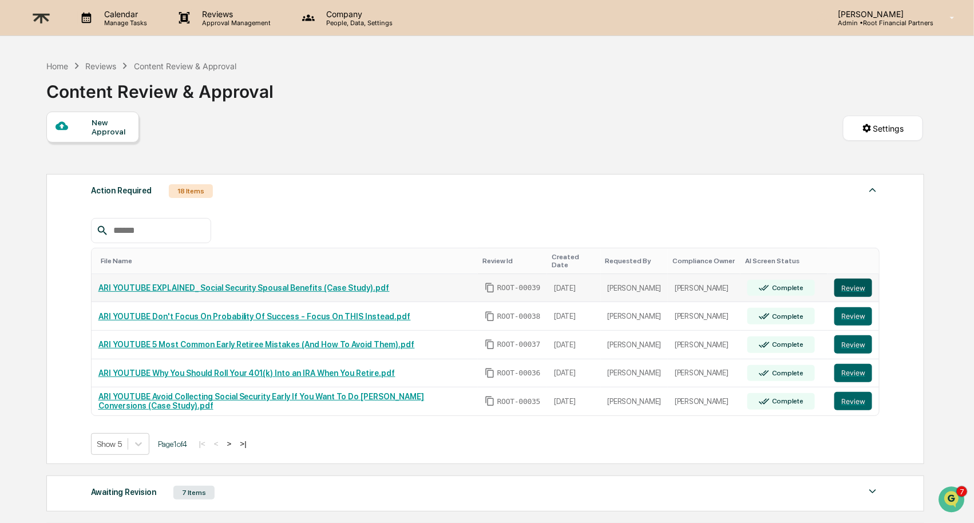
click at [851, 280] on button "Review" at bounding box center [853, 288] width 38 height 18
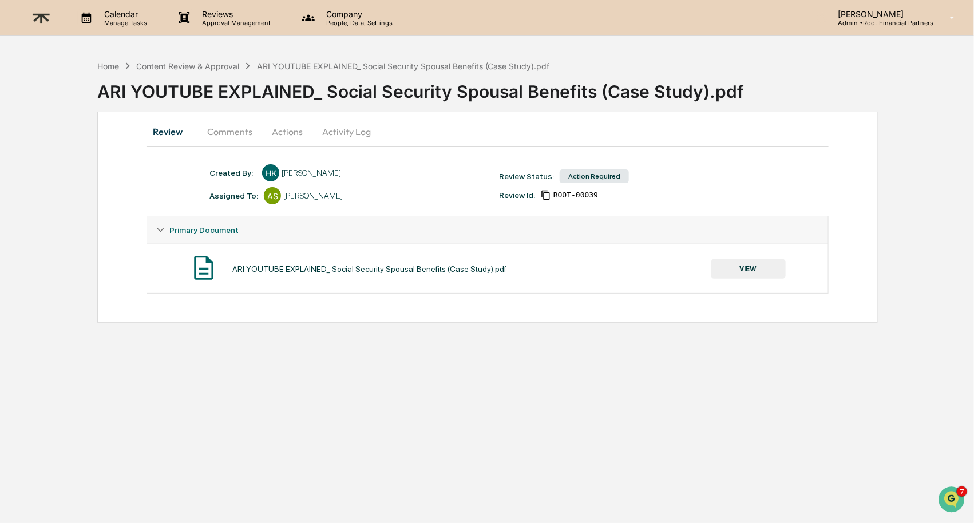
click at [741, 268] on button "VIEW" at bounding box center [748, 268] width 74 height 19
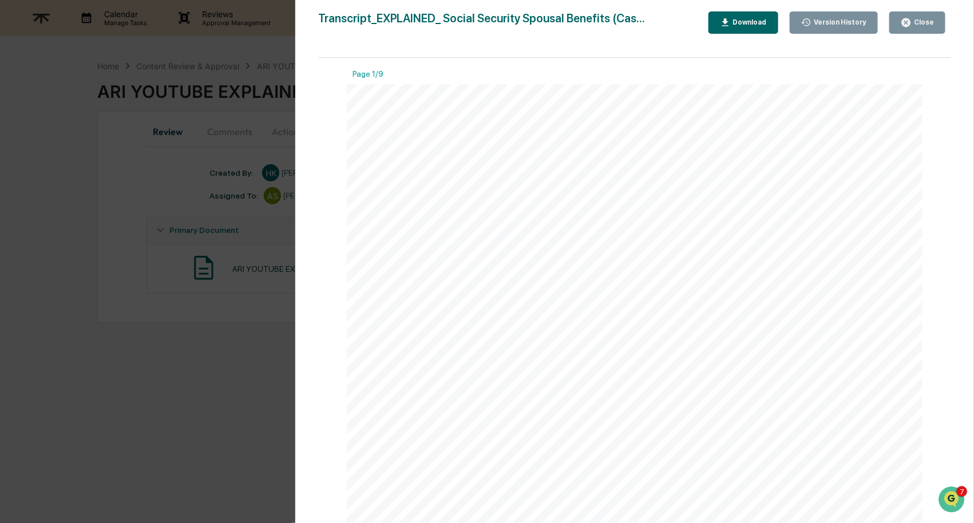
click at [739, 15] on button "Download" at bounding box center [743, 22] width 70 height 22
